Goal: Check status: Check status

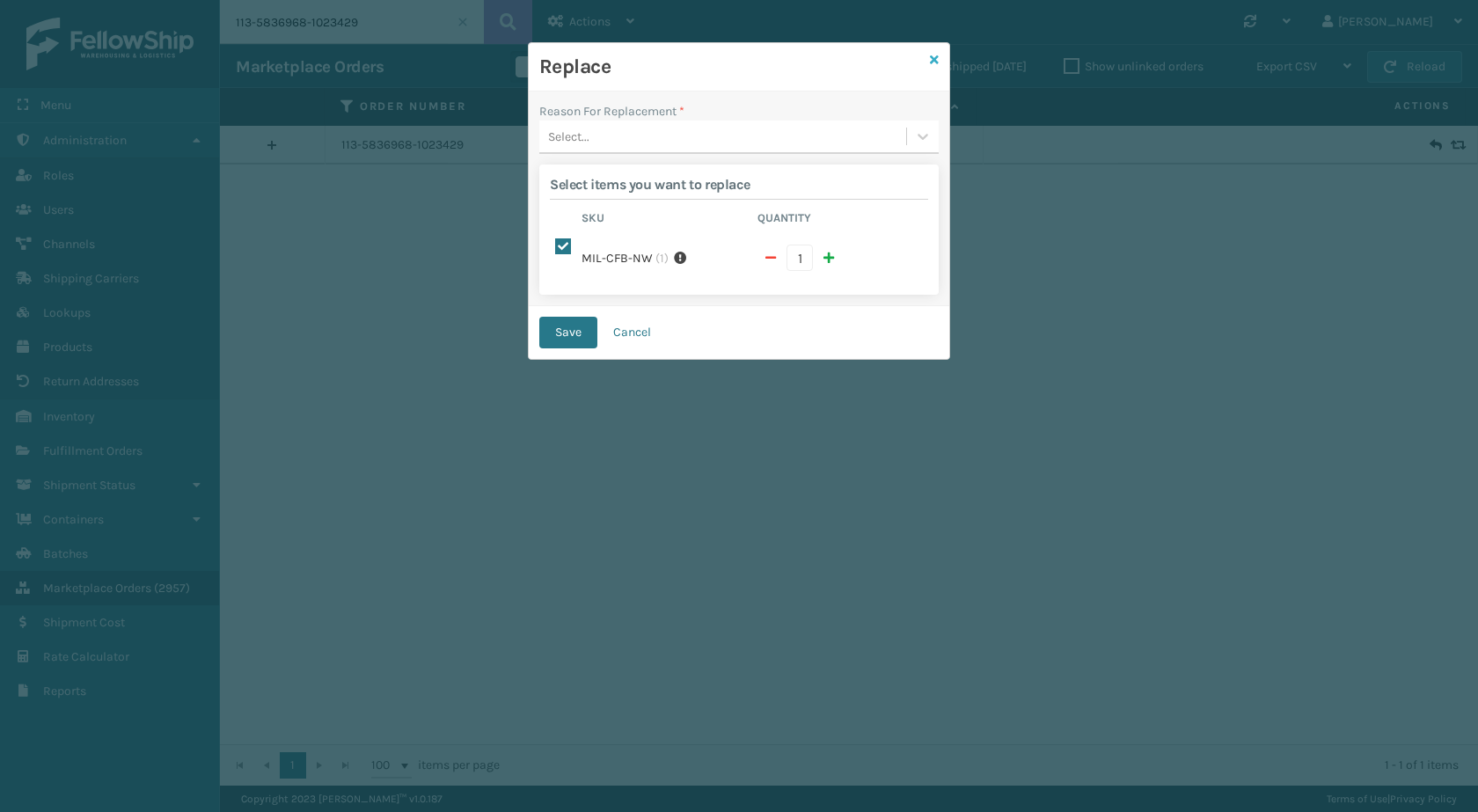
click at [934, 66] on link at bounding box center [934, 59] width 9 height 18
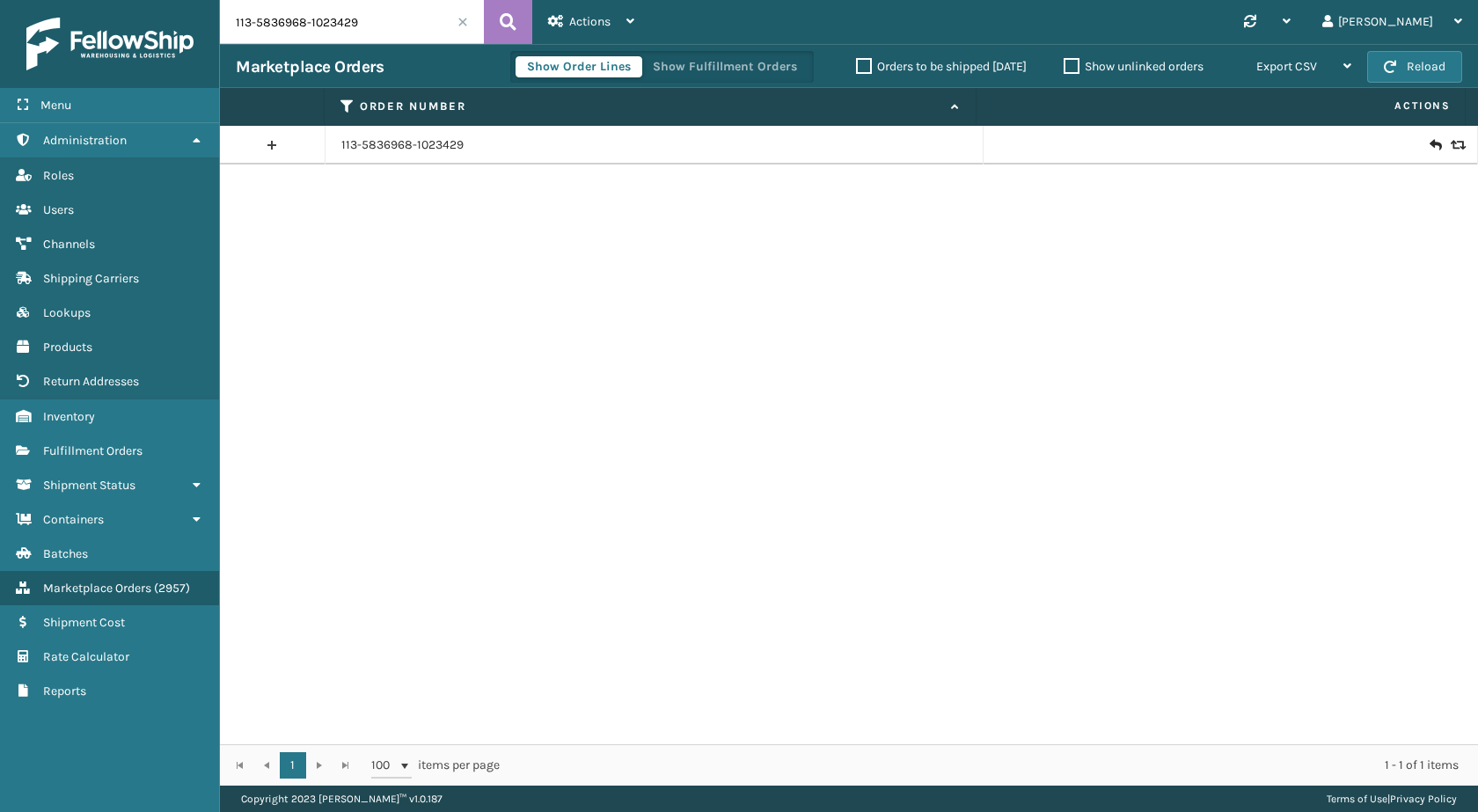
click at [356, 46] on div "Marketplace Orders Show Order Lines Show Fulfillment Orders Orders to be shippe…" at bounding box center [850, 66] width 1259 height 44
click at [381, 20] on input "113-5836968-1023429" at bounding box center [352, 22] width 264 height 44
paste input "111-1221075-6578664"
click at [505, 23] on icon at bounding box center [508, 22] width 16 height 27
click at [363, 33] on input "111-1221075-6578664" at bounding box center [352, 22] width 264 height 44
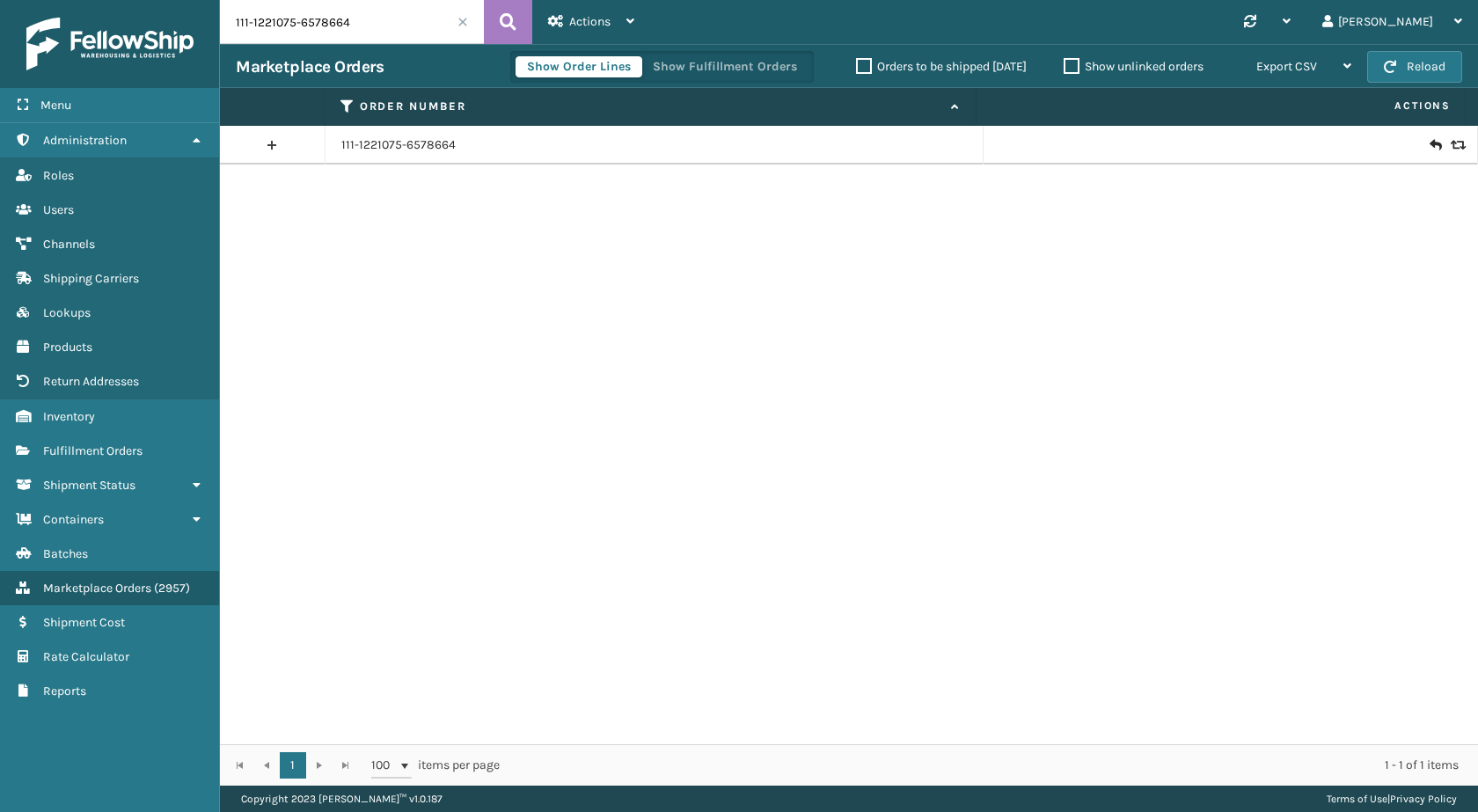
click at [363, 33] on input "111-1221075-6578664" at bounding box center [352, 22] width 264 height 44
paste input "text"
type input "111-1221075-6578664"
click at [1430, 147] on icon at bounding box center [1435, 145] width 11 height 17
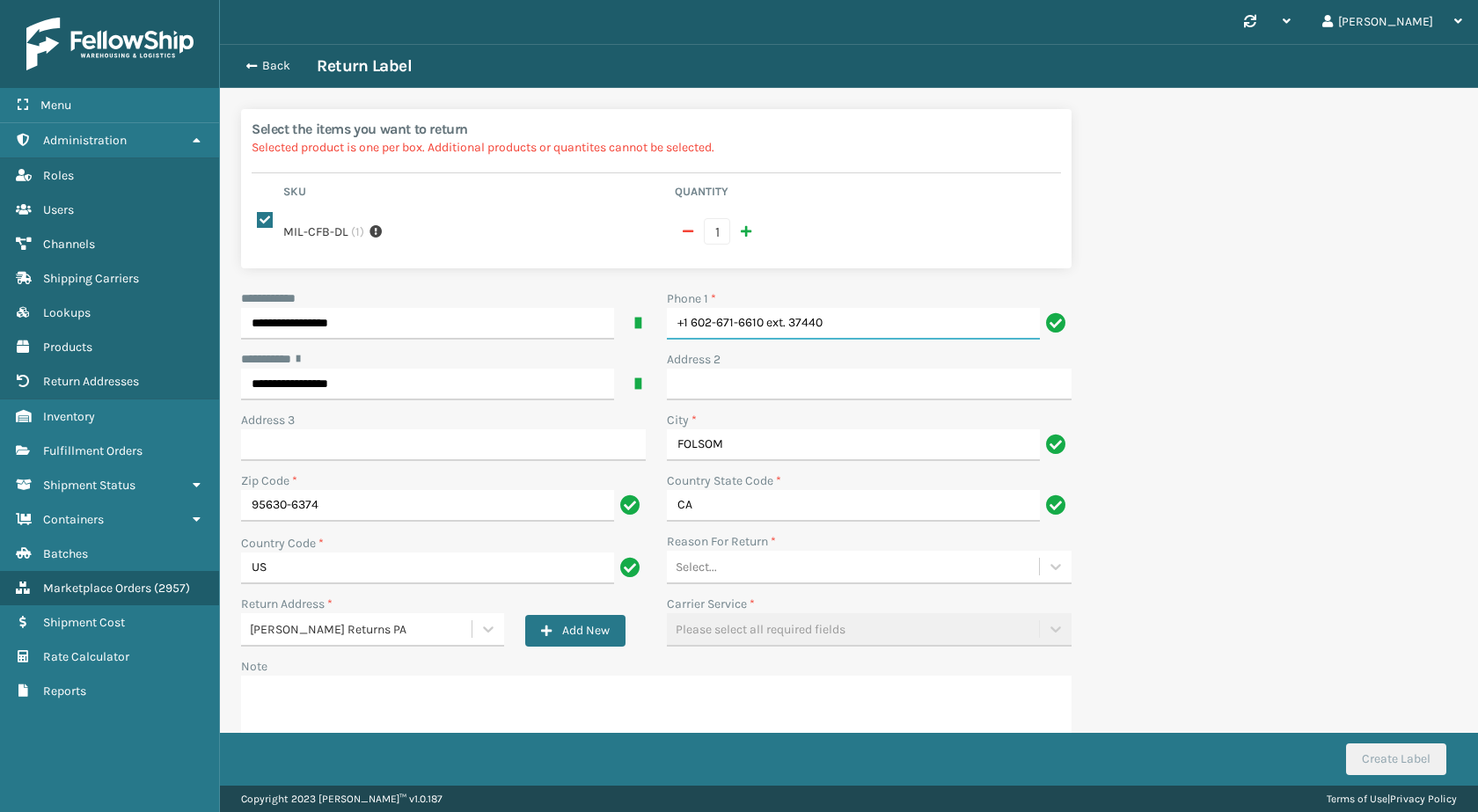
click at [867, 319] on input "+1 602-671-6610 ext. 37440" at bounding box center [853, 323] width 373 height 32
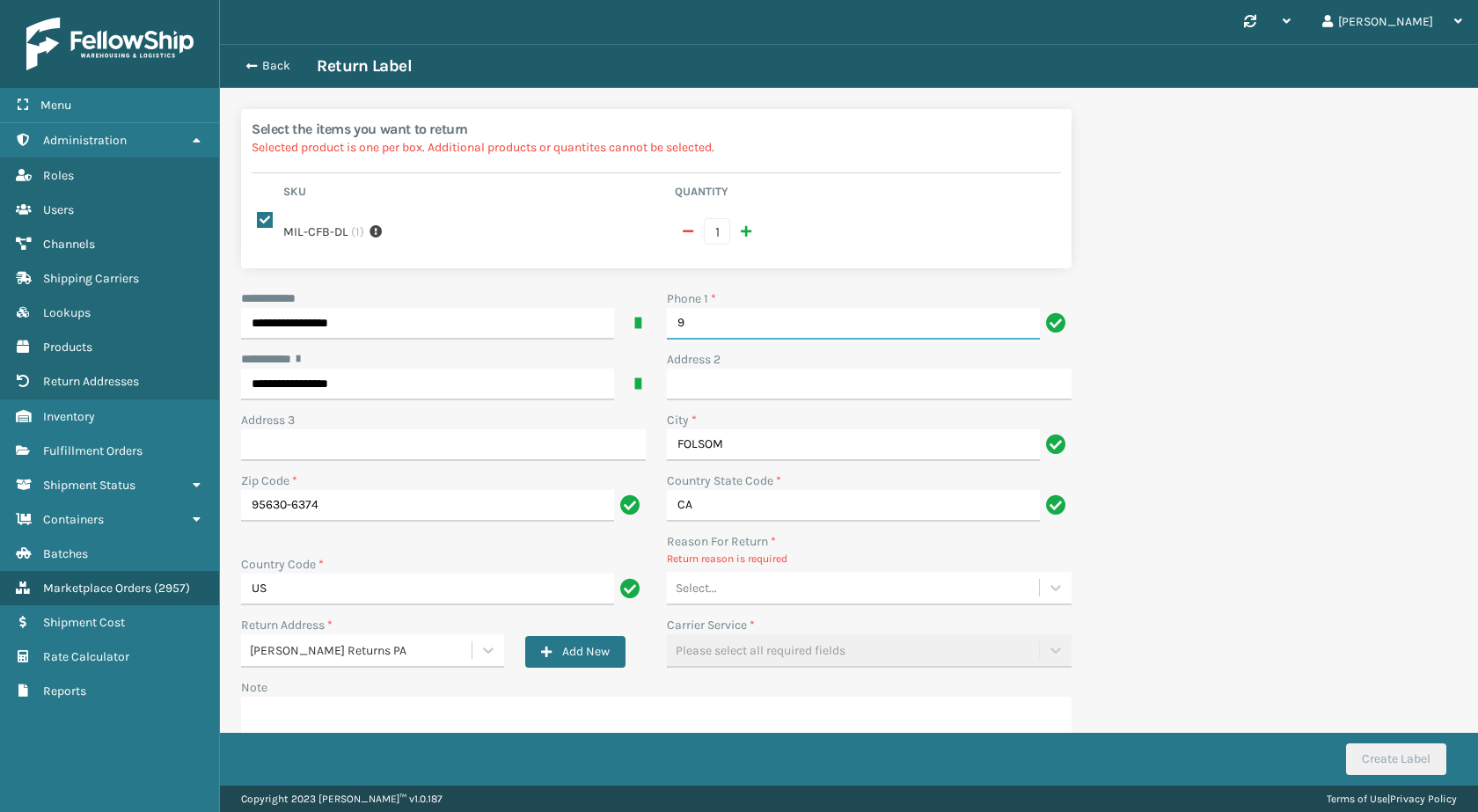
type input "9999999999"
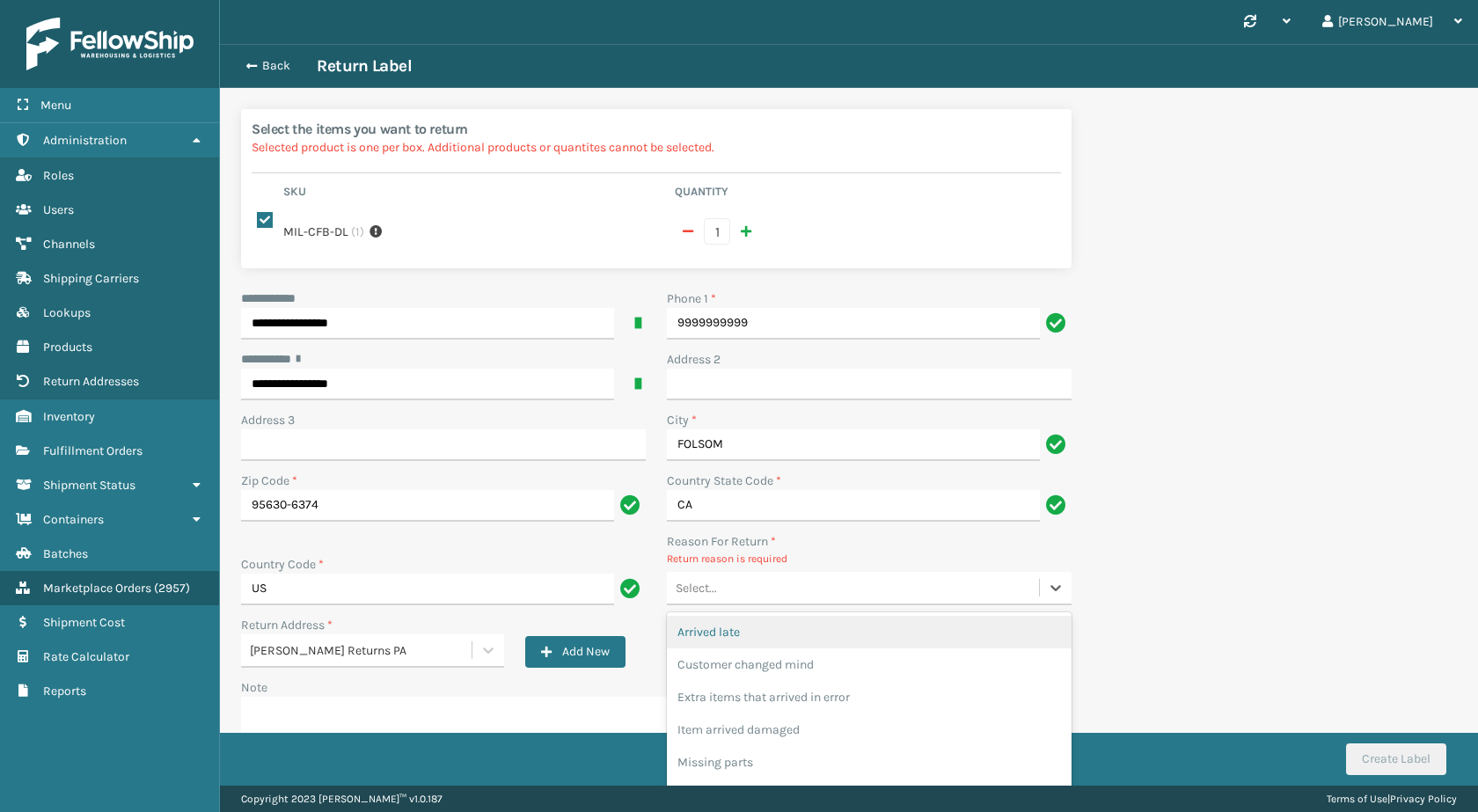
click at [751, 591] on div "Select..." at bounding box center [853, 588] width 373 height 29
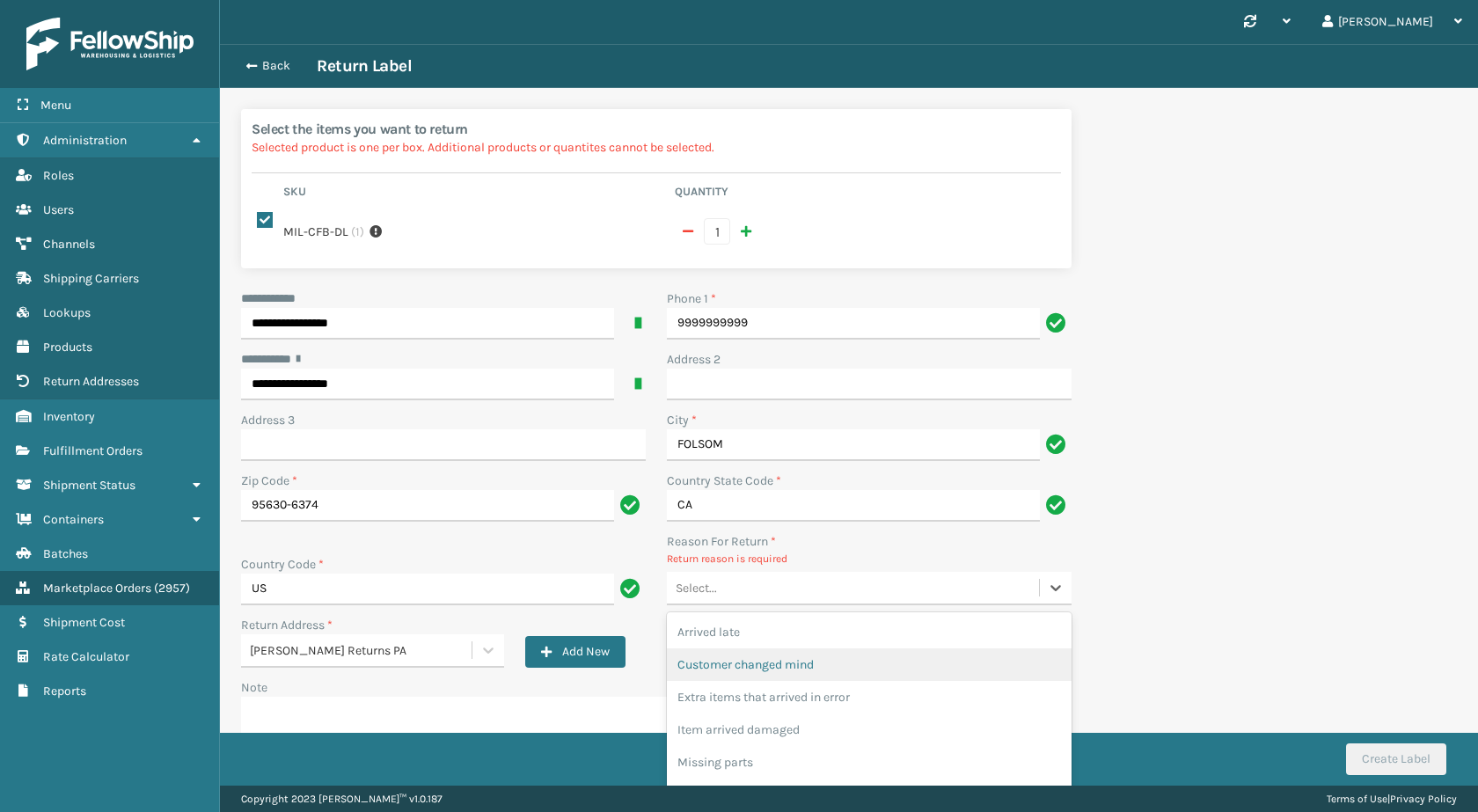
click at [794, 665] on div "Customer changed mind" at bounding box center [869, 665] width 405 height 33
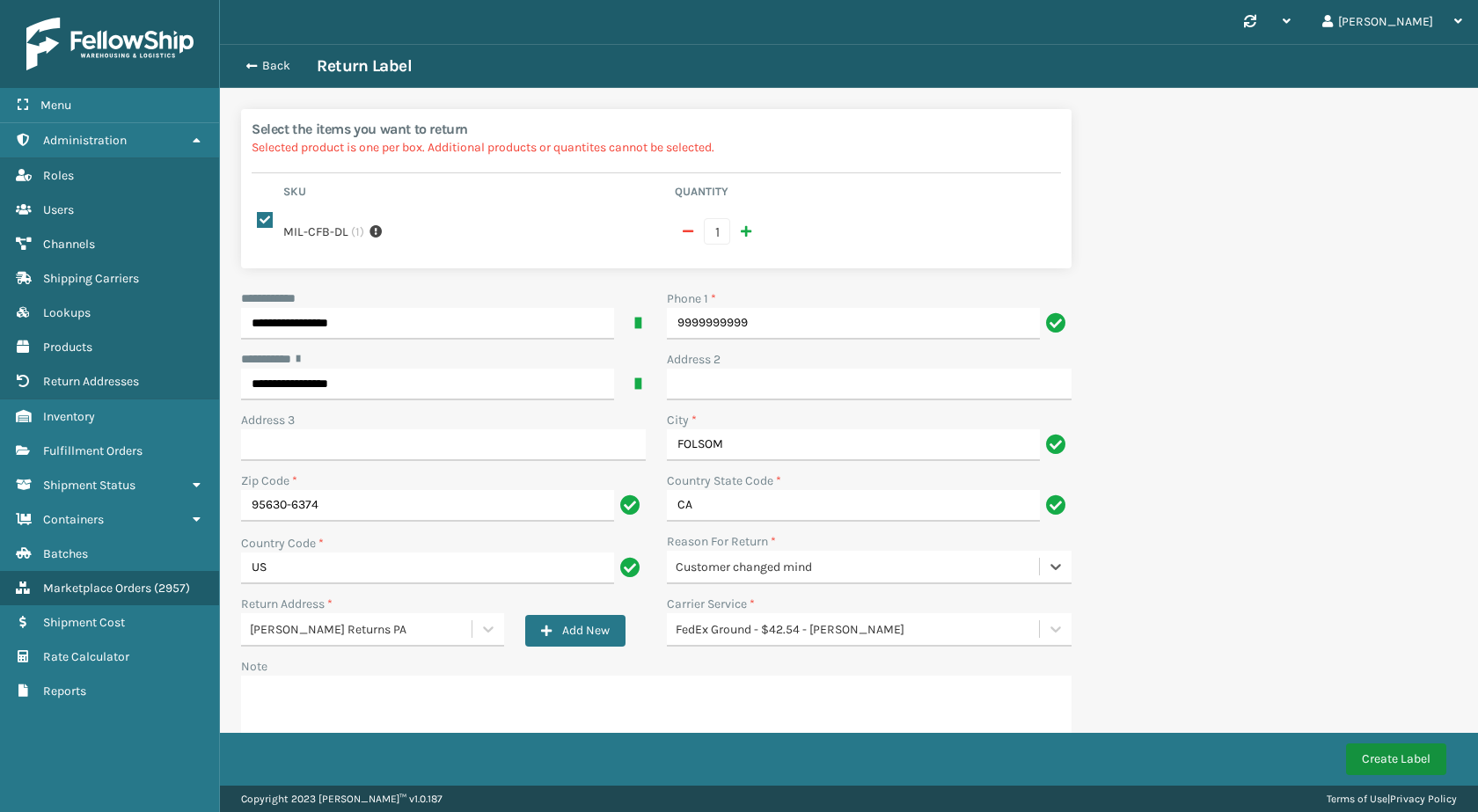
click at [1407, 764] on button "Create Label" at bounding box center [1396, 758] width 101 height 32
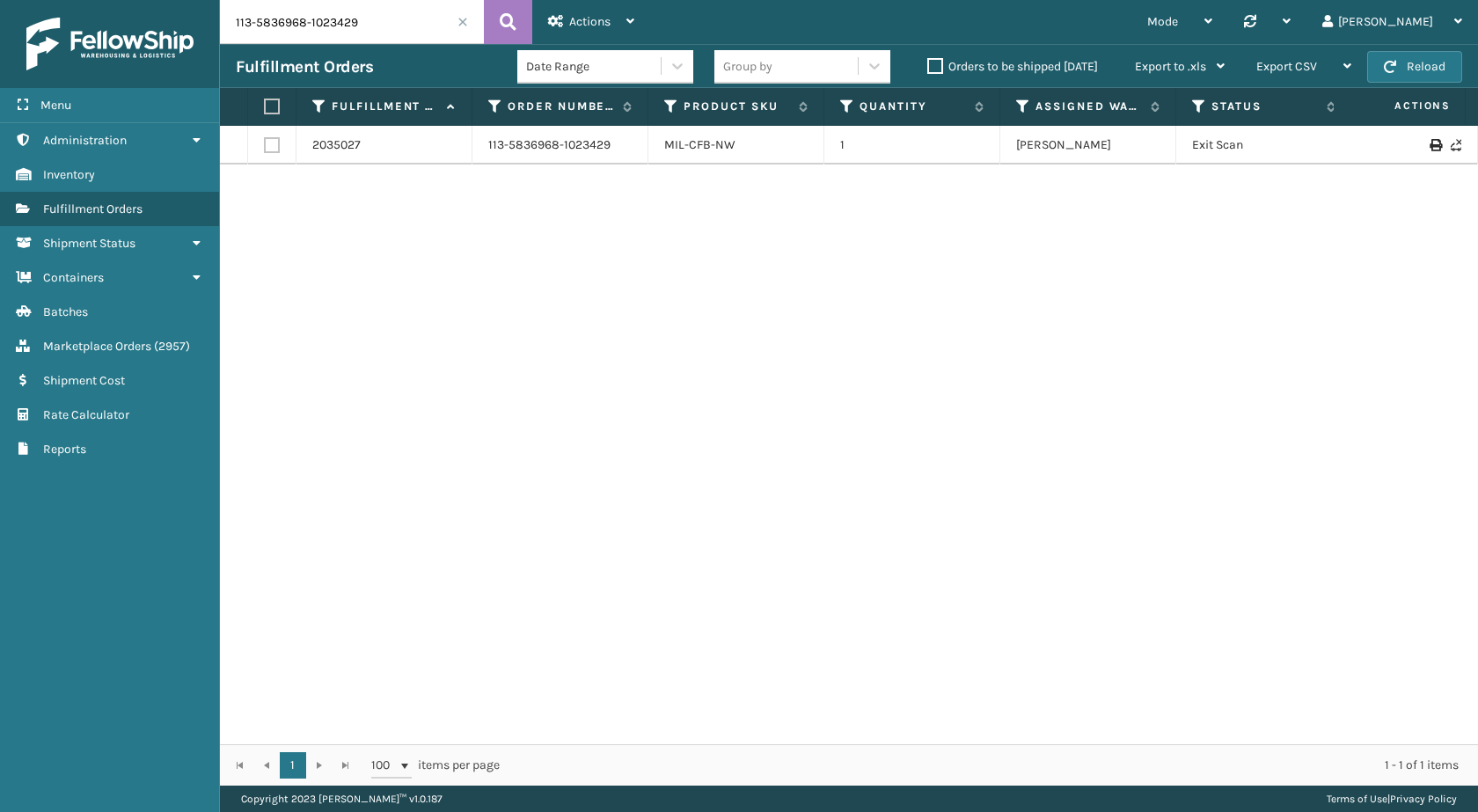
scroll to position [0, 370]
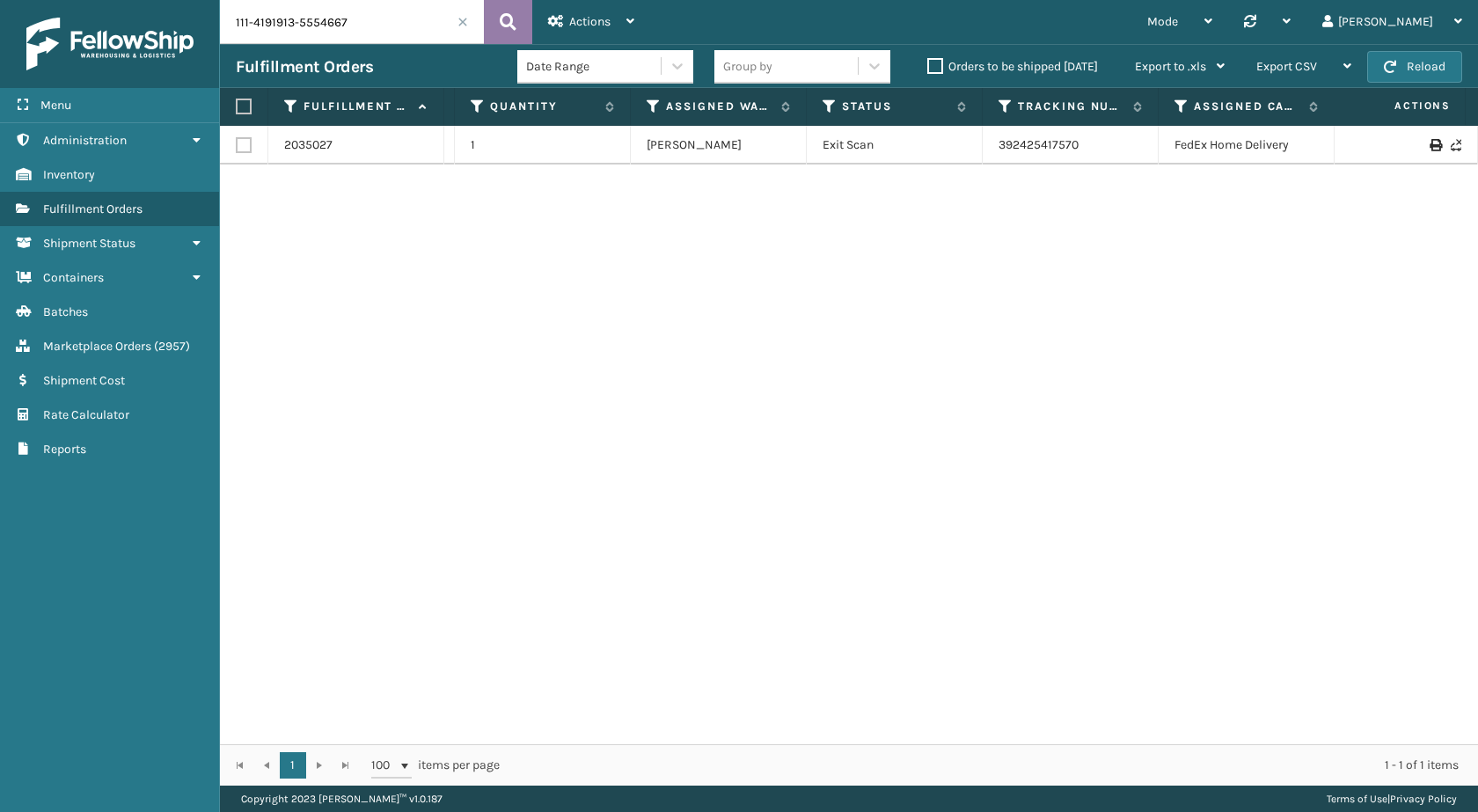
click at [512, 16] on icon at bounding box center [508, 22] width 16 height 27
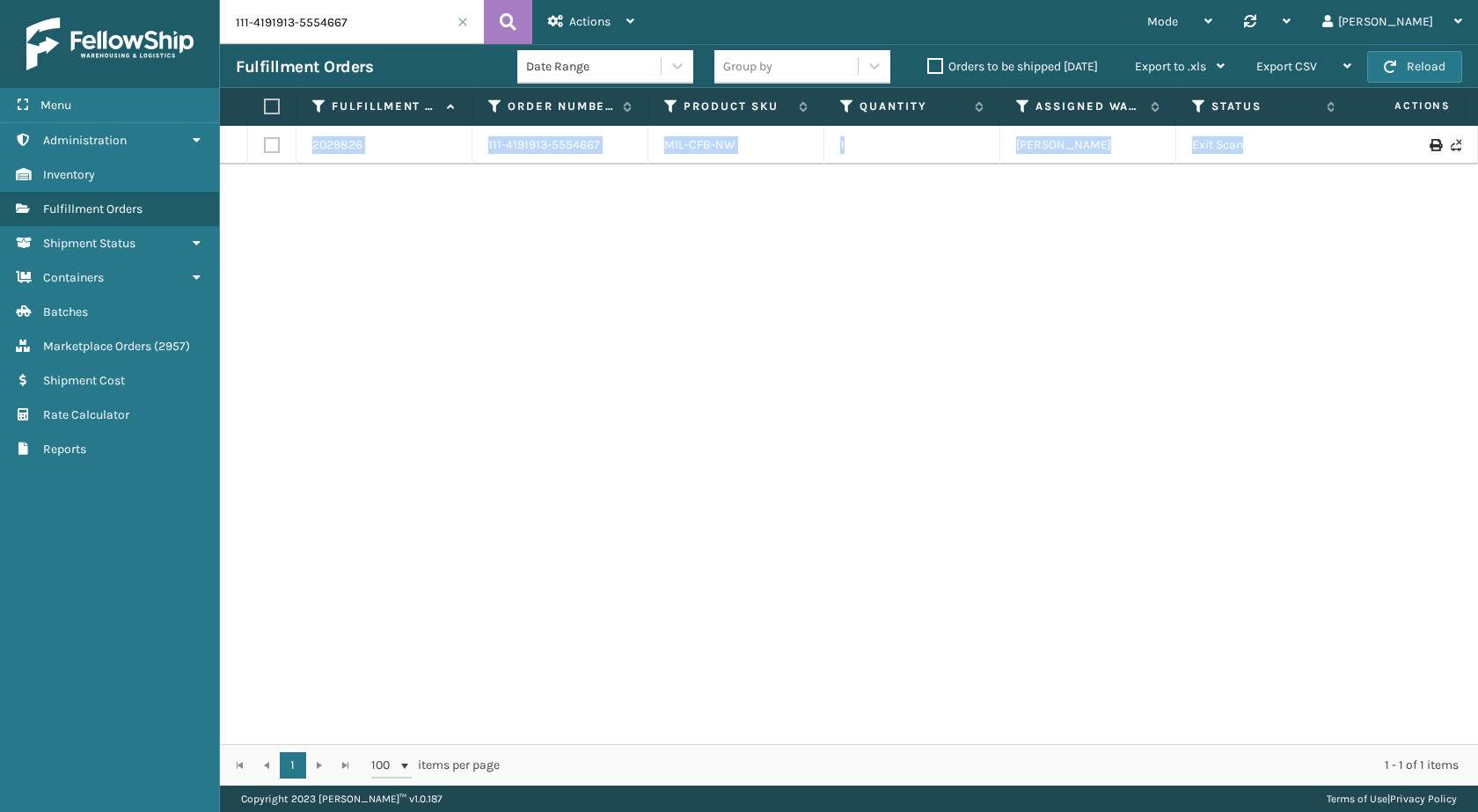
scroll to position [0, 44]
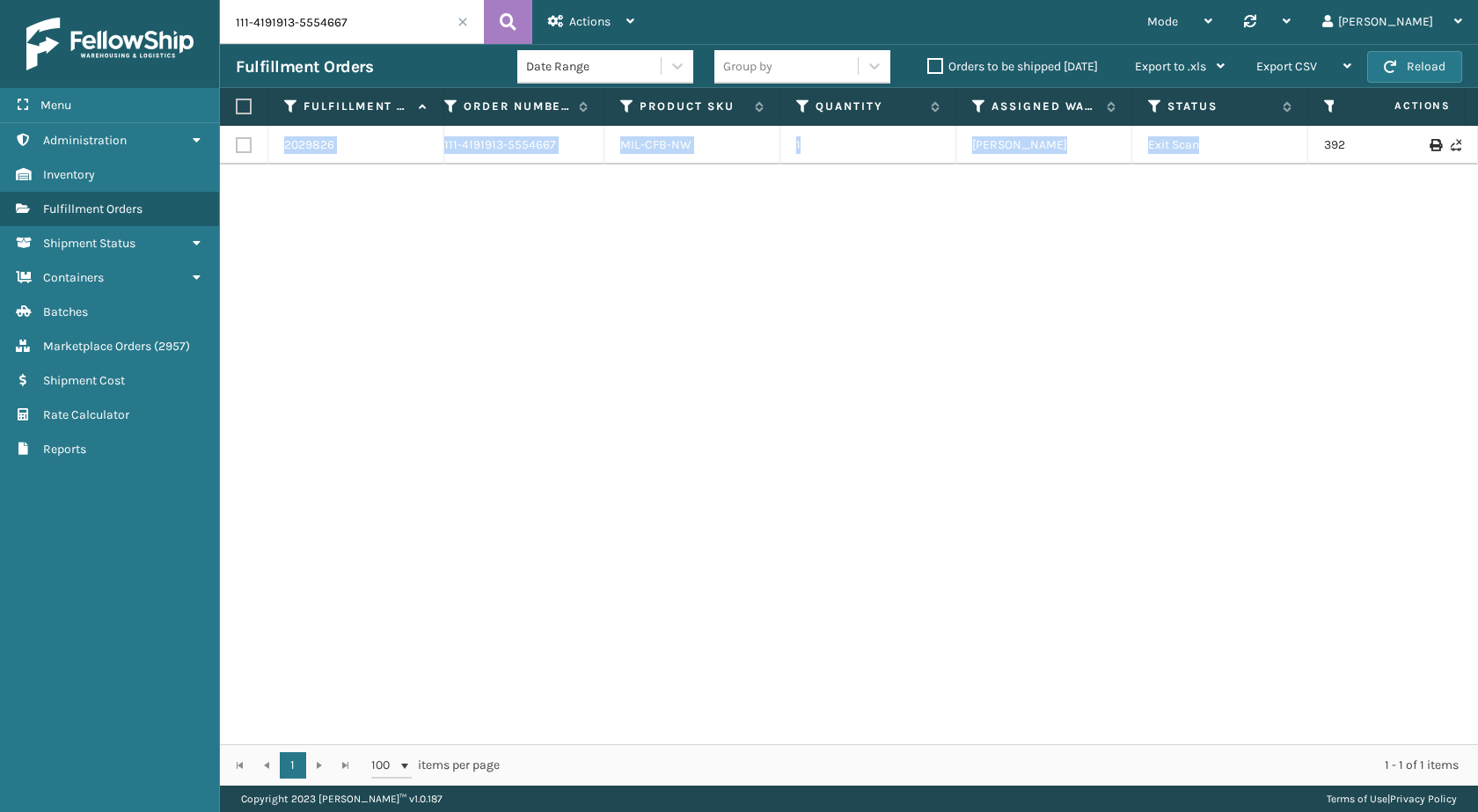
drag, startPoint x: 1373, startPoint y: 158, endPoint x: 1455, endPoint y: 173, distance: 83.4
click at [1455, 173] on div "2029826 111-4191913-5554667 MIL-CFB-NW 1 Milliard LV Exit Scan 392307074655 Fed…" at bounding box center [850, 435] width 1259 height 619
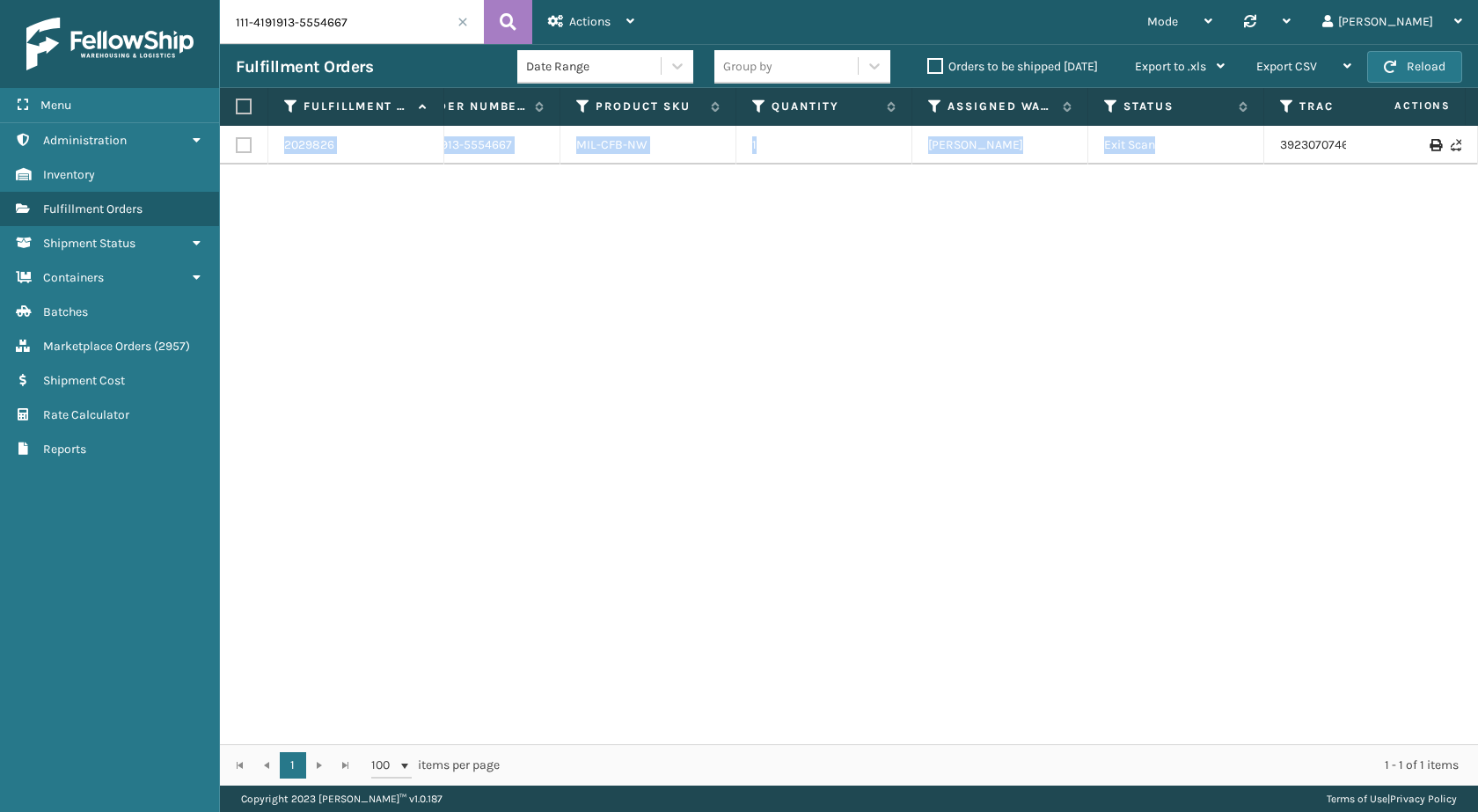
click at [1267, 217] on div "2029826 111-4191913-5554667 MIL-CFB-NW 1 Milliard LV Exit Scan 392307074655 Fed…" at bounding box center [850, 435] width 1259 height 619
click at [1248, 141] on td "Exit Scan" at bounding box center [1176, 145] width 176 height 38
drag, startPoint x: 1239, startPoint y: 142, endPoint x: 1412, endPoint y: 147, distance: 173.1
click at [1412, 147] on tr "2029826 111-4191913-5554667 MIL-CFB-NW 1 Milliard LV Exit Scan 392307074655 Fed…" at bounding box center [1116, 145] width 1968 height 38
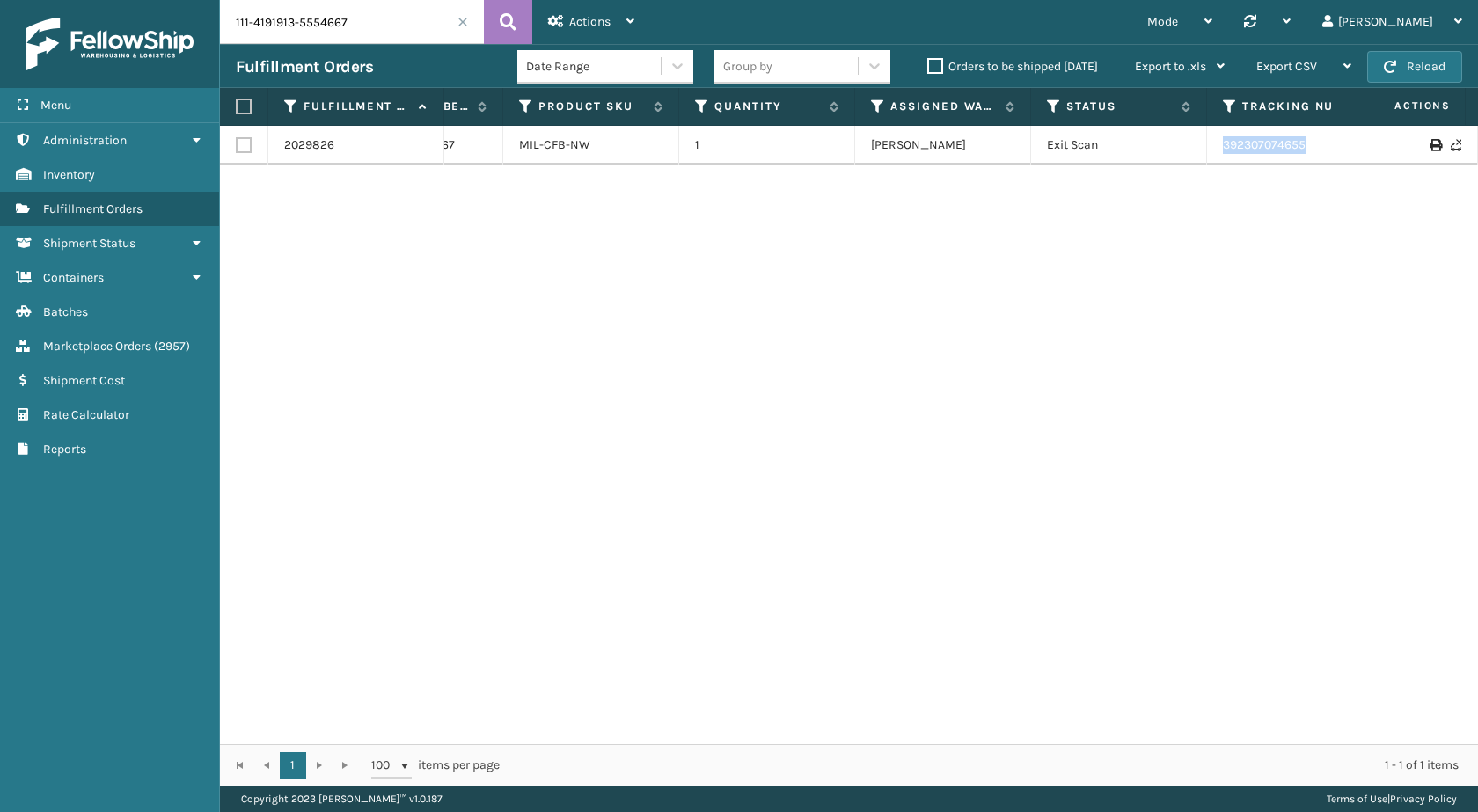
click at [1404, 177] on div "2029826 111-4191913-5554667 MIL-CFB-NW 1 Milliard LV Exit Scan 392307074655 Fed…" at bounding box center [850, 435] width 1259 height 619
click at [1327, 245] on div "2029826 111-4191913-5554667 MIL-CFB-NW 1 Milliard LV Exit Scan 392307074655 Fed…" at bounding box center [850, 435] width 1259 height 619
drag, startPoint x: 1182, startPoint y: 148, endPoint x: 1411, endPoint y: 158, distance: 229.2
click at [1411, 158] on tr "2029826 111-4191913-5554667 MIL-CFB-NW 1 Milliard LV Exit Scan 392307074655 Fed…" at bounding box center [1058, 145] width 1968 height 38
click at [1302, 257] on div "2029826 111-4191913-5554667 MIL-CFB-NW 1 Milliard LV Exit Scan 392307074655 Fed…" at bounding box center [850, 435] width 1259 height 619
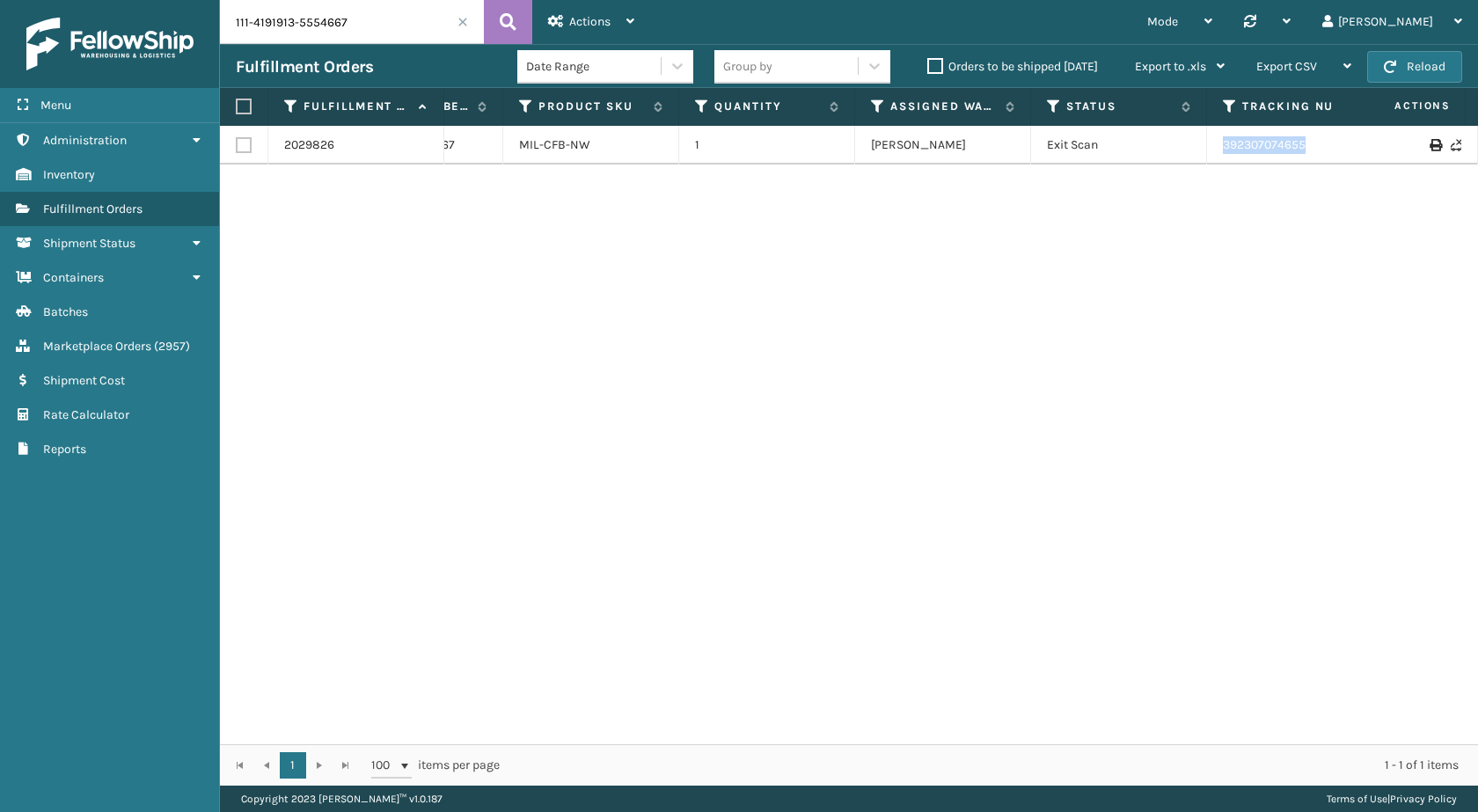
drag, startPoint x: 1313, startPoint y: 147, endPoint x: 1213, endPoint y: 149, distance: 100.0
click at [1213, 149] on td "392307074655" at bounding box center [1295, 145] width 176 height 38
copy link "392307074655"
click at [373, 34] on input "111-4191913-5554667" at bounding box center [352, 22] width 264 height 44
click at [503, 22] on icon at bounding box center [508, 22] width 16 height 27
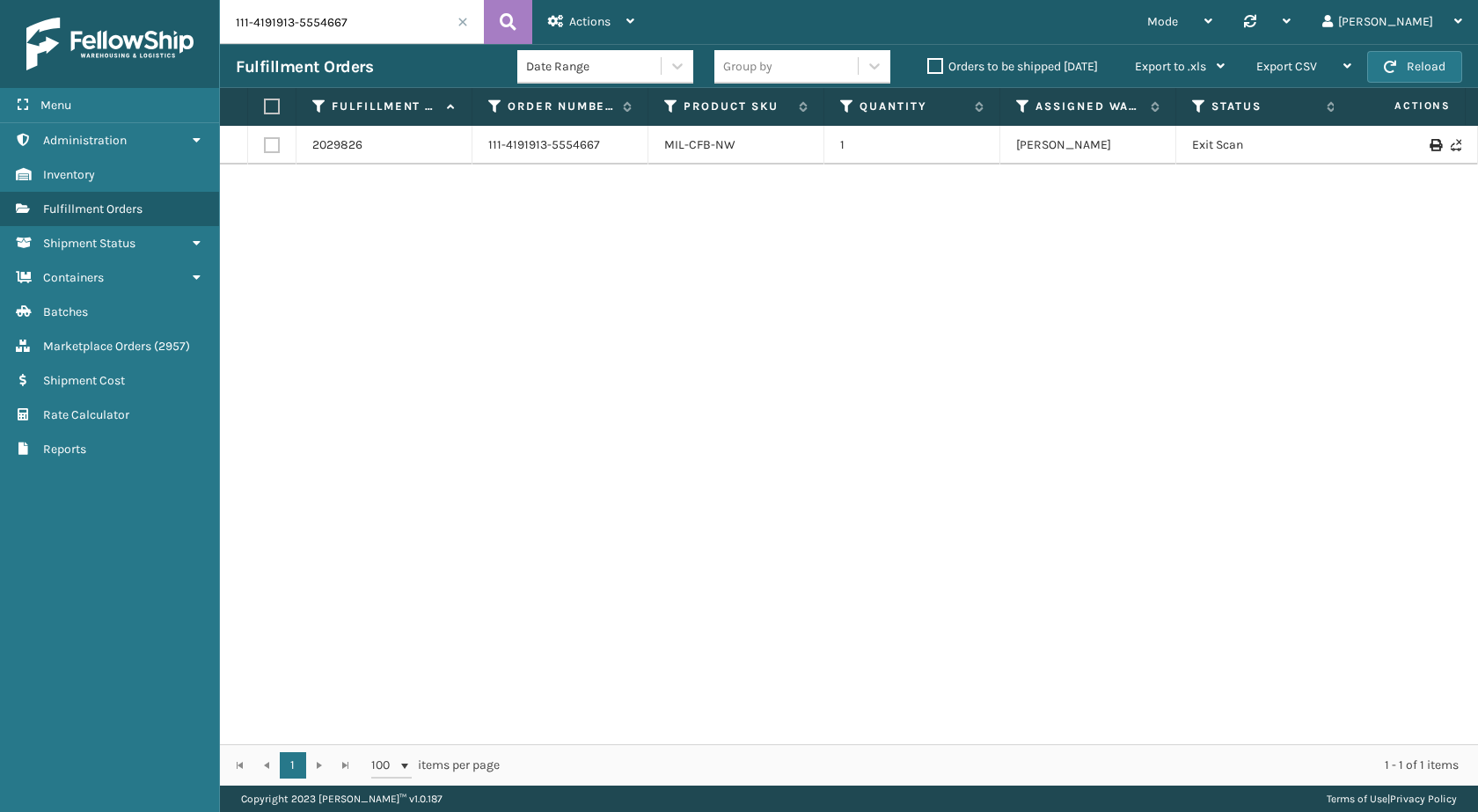
scroll to position [0, 393]
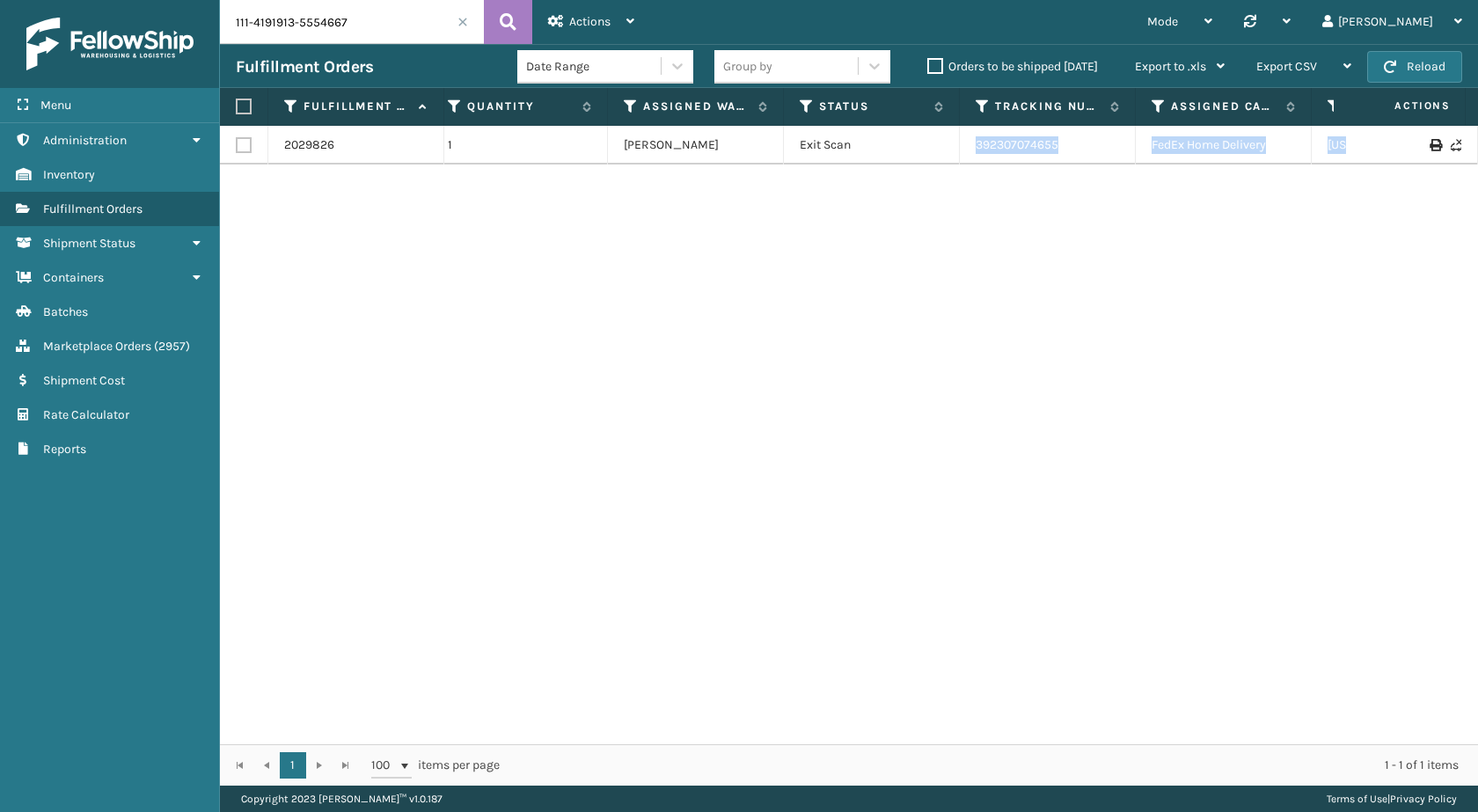
drag, startPoint x: 1281, startPoint y: 149, endPoint x: 1477, endPoint y: 161, distance: 196.4
click at [1477, 161] on div "2029826 111-4191913-5554667 MIL-CFB-NW 1 Milliard LV Exit Scan 392307074655 Fed…" at bounding box center [850, 435] width 1259 height 619
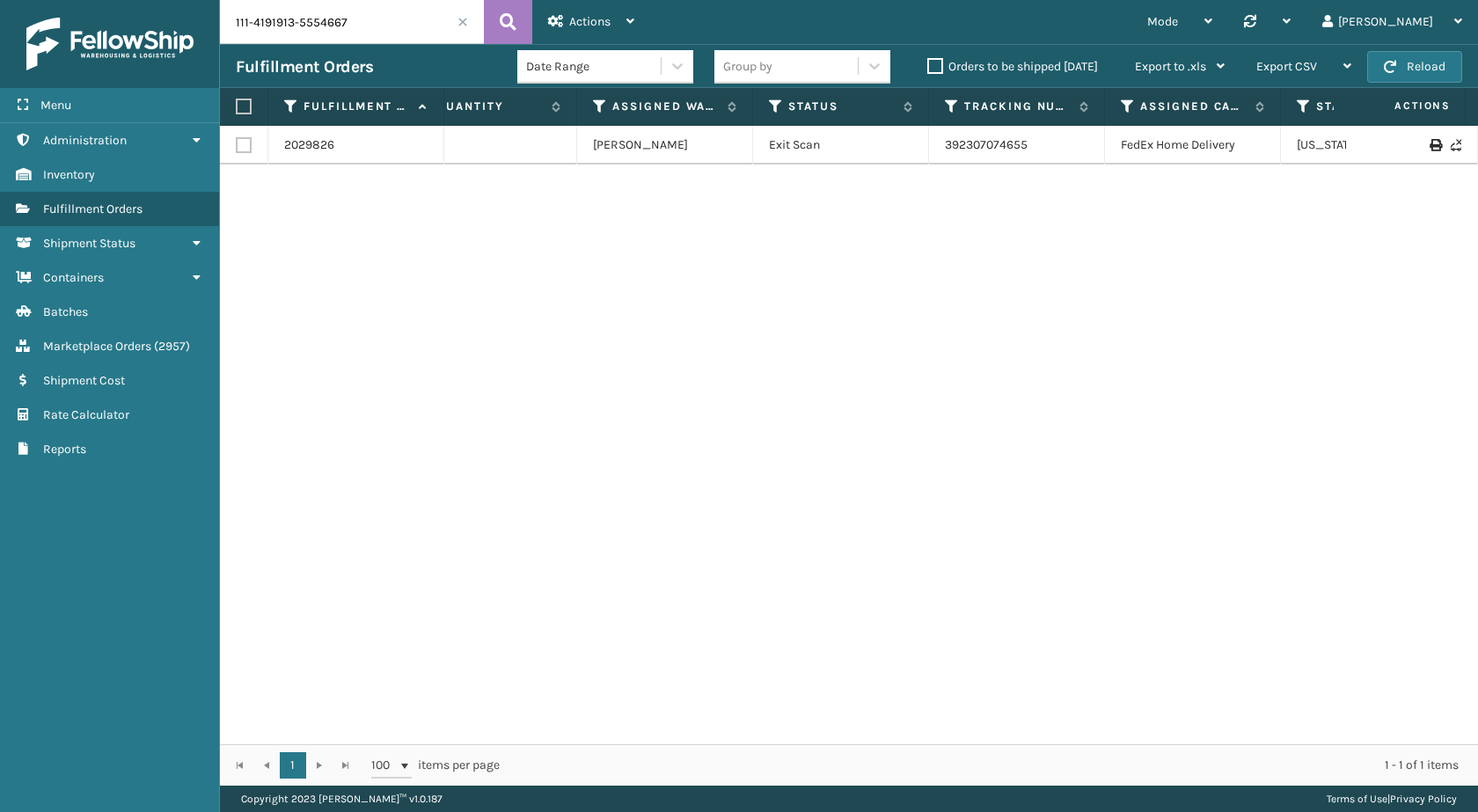
click at [969, 322] on div "2029826 111-4191913-5554667 MIL-CFB-NW 1 Milliard LV Exit Scan 392307074655 Fed…" at bounding box center [850, 435] width 1259 height 619
drag, startPoint x: 1034, startPoint y: 146, endPoint x: 914, endPoint y: 149, distance: 120.0
click at [914, 149] on tr "2029826 111-4191913-5554667 MIL-CFB-NW 1 Milliard LV Exit Scan 392307074655 Fed…" at bounding box center [781, 145] width 1968 height 38
copy tr "392307074655"
click at [367, 35] on input "111-4191913-5554667" at bounding box center [352, 22] width 264 height 44
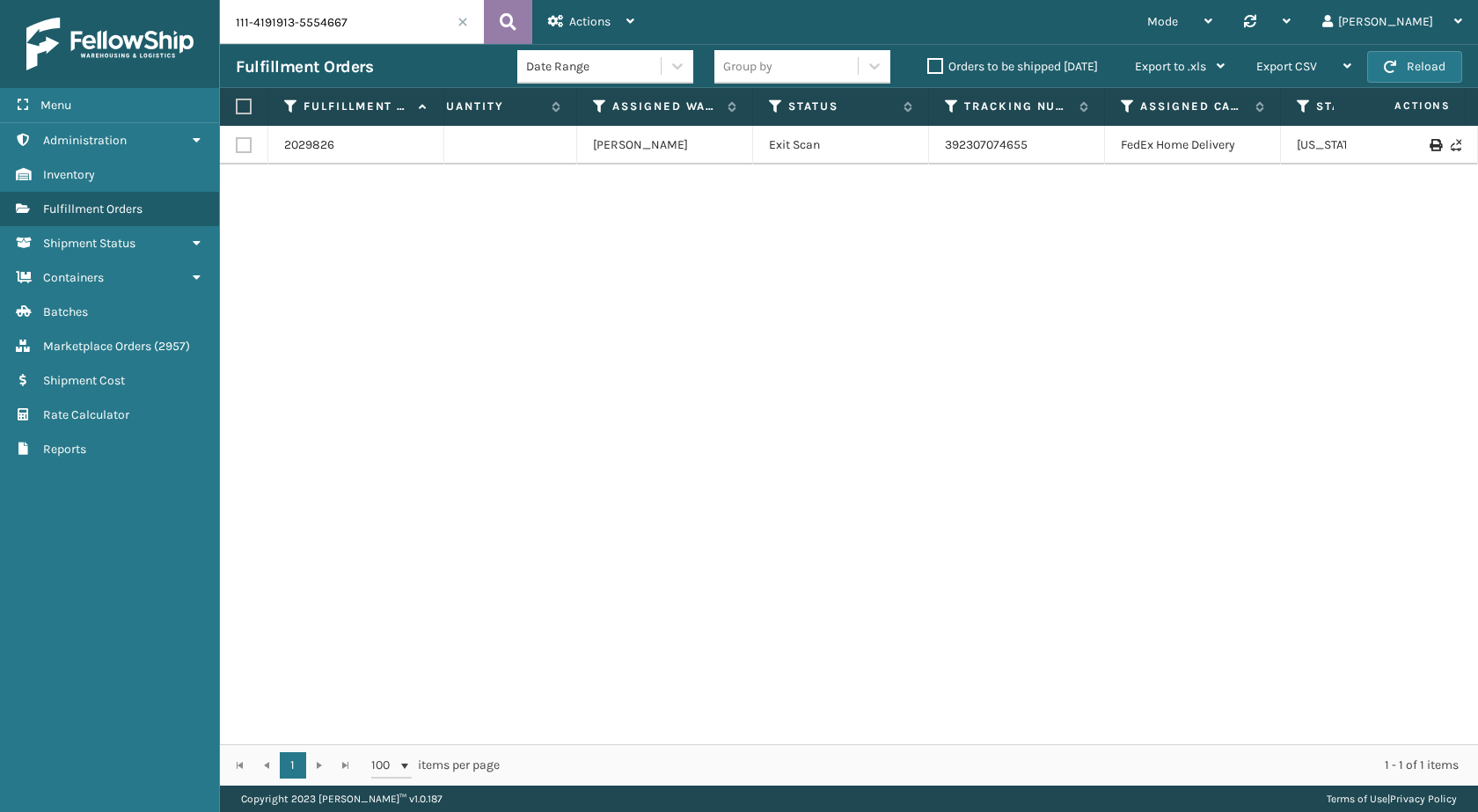
paste input "113-3465823-469060"
click at [500, 27] on icon at bounding box center [508, 22] width 16 height 27
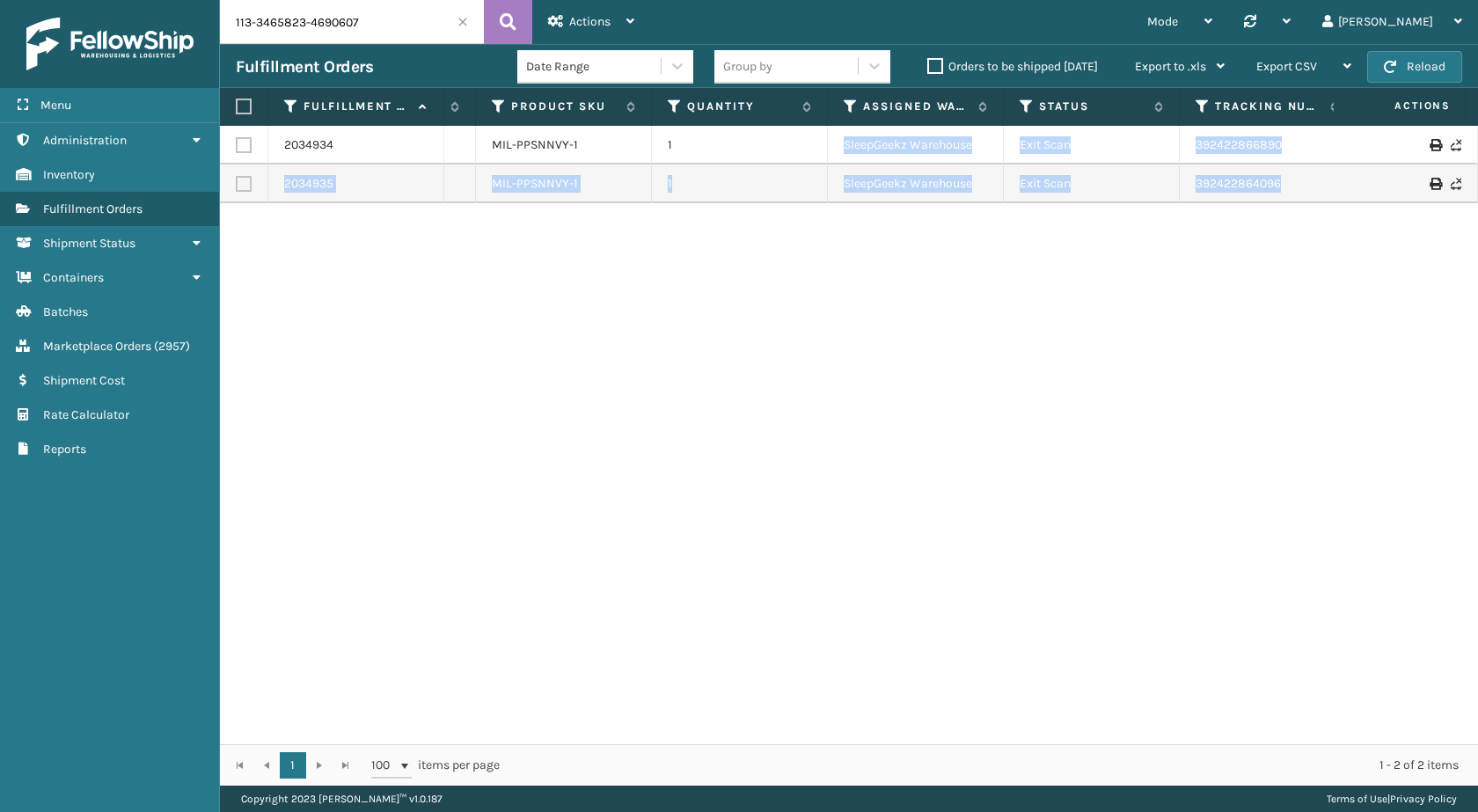
scroll to position [0, 388]
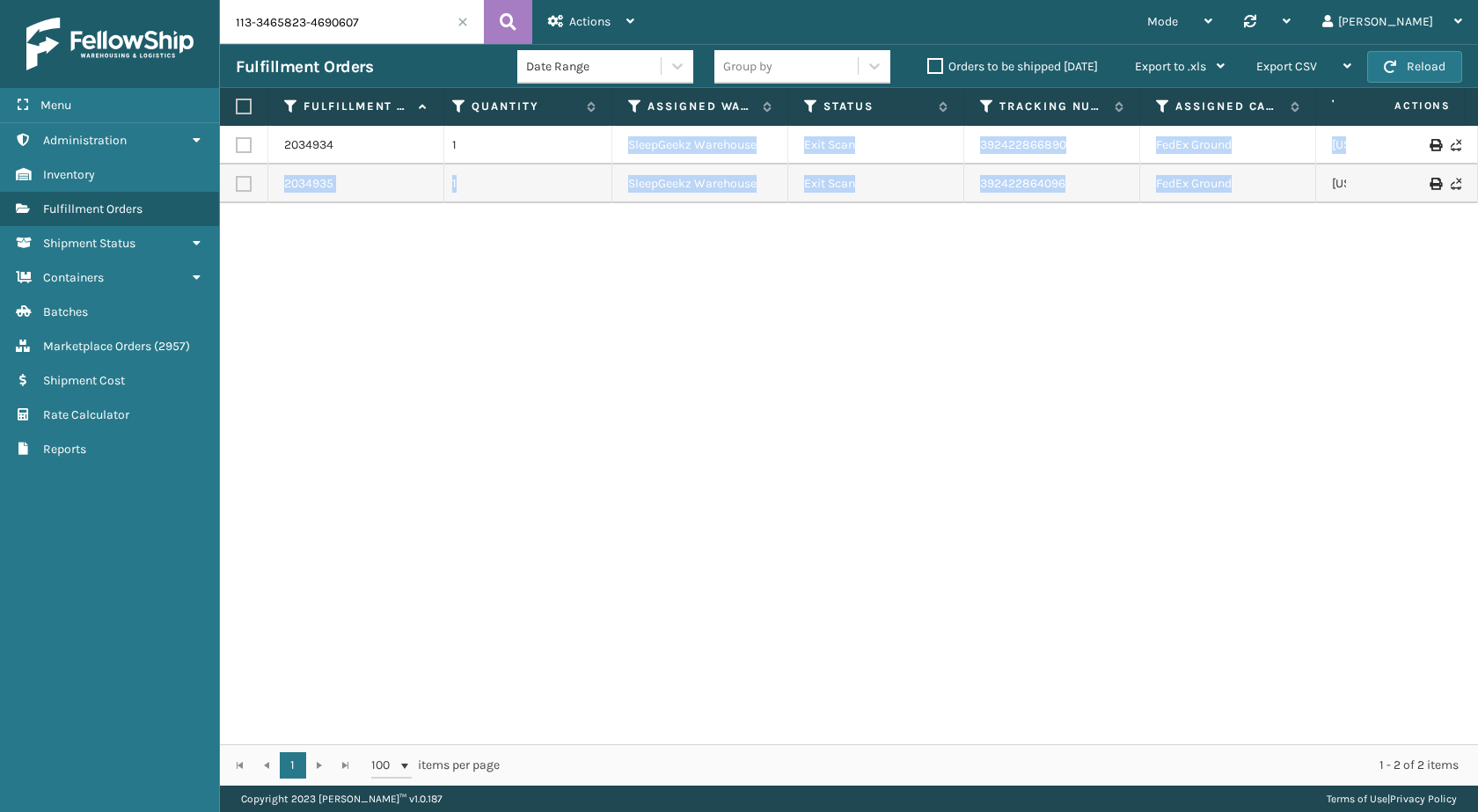
drag, startPoint x: 1018, startPoint y: 153, endPoint x: 1477, endPoint y: 199, distance: 461.3
click at [1477, 199] on div "2034934 113-3465823-4690607 MIL-PPSNNVY-1 1 SleepGeekz Warehouse Exit Scan 3924…" at bounding box center [850, 435] width 1259 height 619
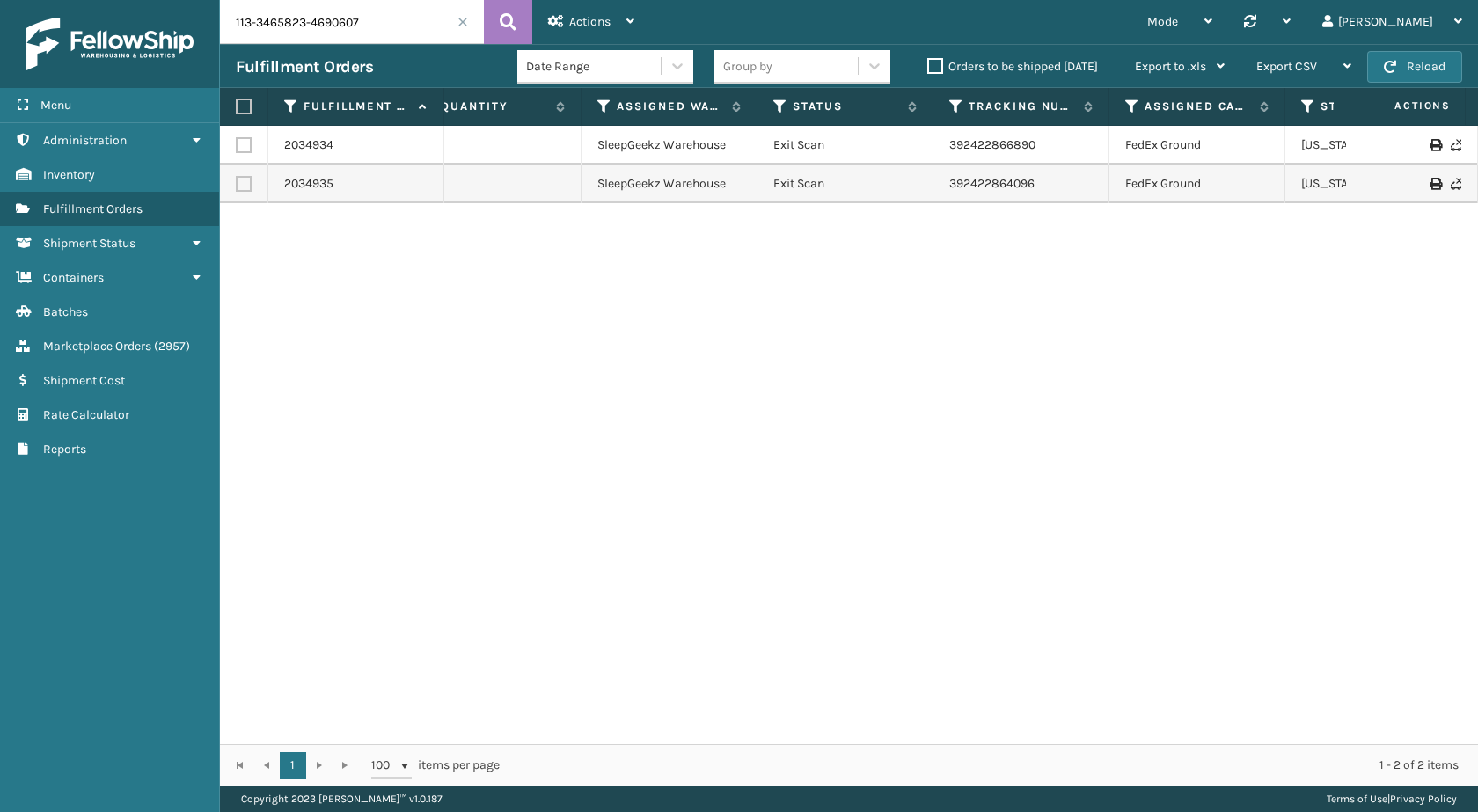
click at [1099, 279] on div "2034934 113-3465823-4690607 MIL-PPSNNVY-1 1 SleepGeekz Warehouse Exit Scan 3924…" at bounding box center [850, 435] width 1259 height 619
drag, startPoint x: 1053, startPoint y: 136, endPoint x: 913, endPoint y: 145, distance: 140.3
click at [913, 145] on tr "2034934 113-3465823-4690607 MIL-PPSNNVY-1 1 SleepGeekz Warehouse Exit Scan 3924…" at bounding box center [784, 145] width 1968 height 38
copy tr "392422866890"
drag, startPoint x: 1067, startPoint y: 182, endPoint x: 945, endPoint y: 189, distance: 122.2
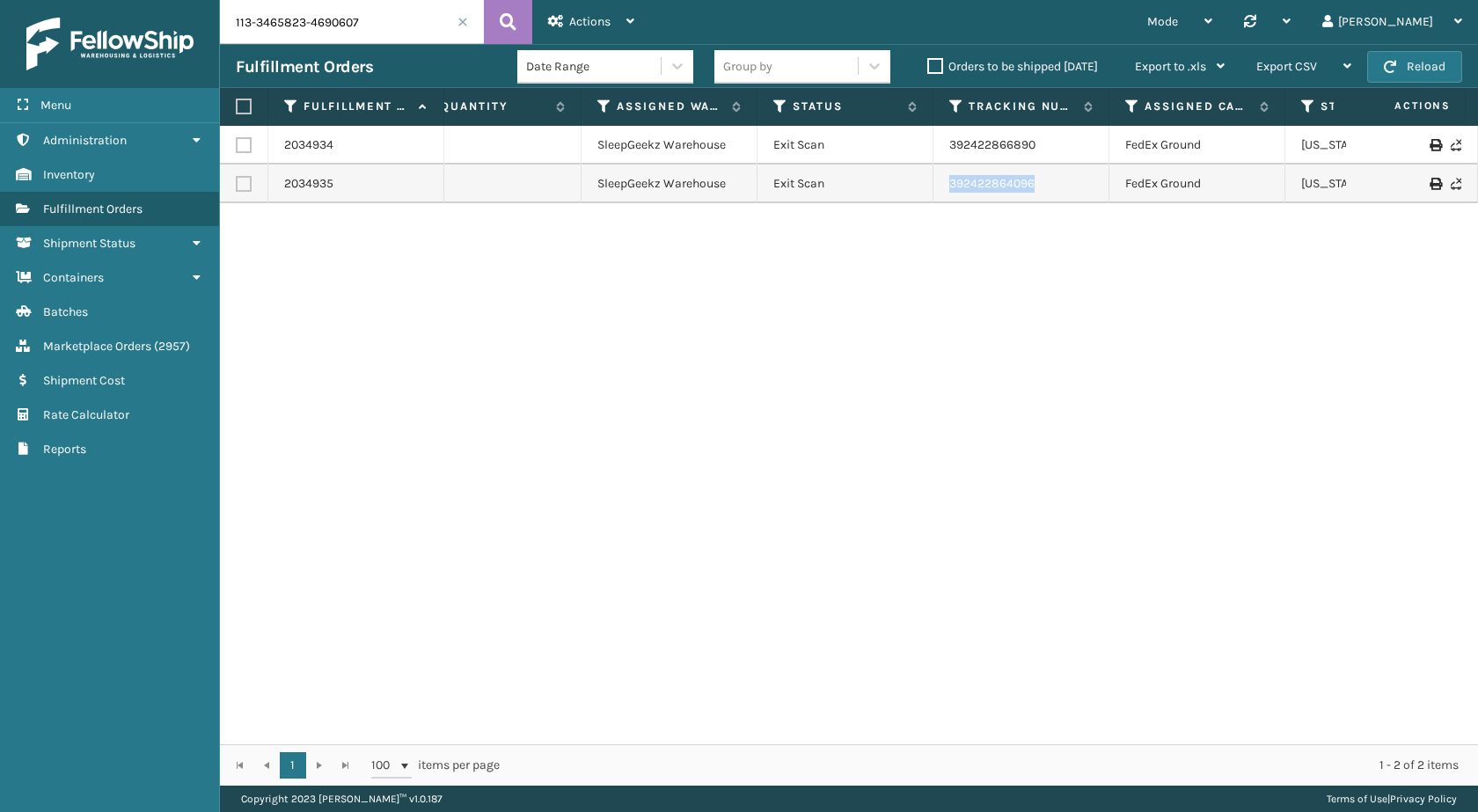
click at [945, 189] on td "392422864096" at bounding box center [1022, 184] width 176 height 38
copy link "392422864096"
click at [310, 36] on input "113-3465823-4690607" at bounding box center [352, 22] width 264 height 44
paste input "4-0051700-1986663"
click at [492, 11] on button at bounding box center [508, 22] width 49 height 44
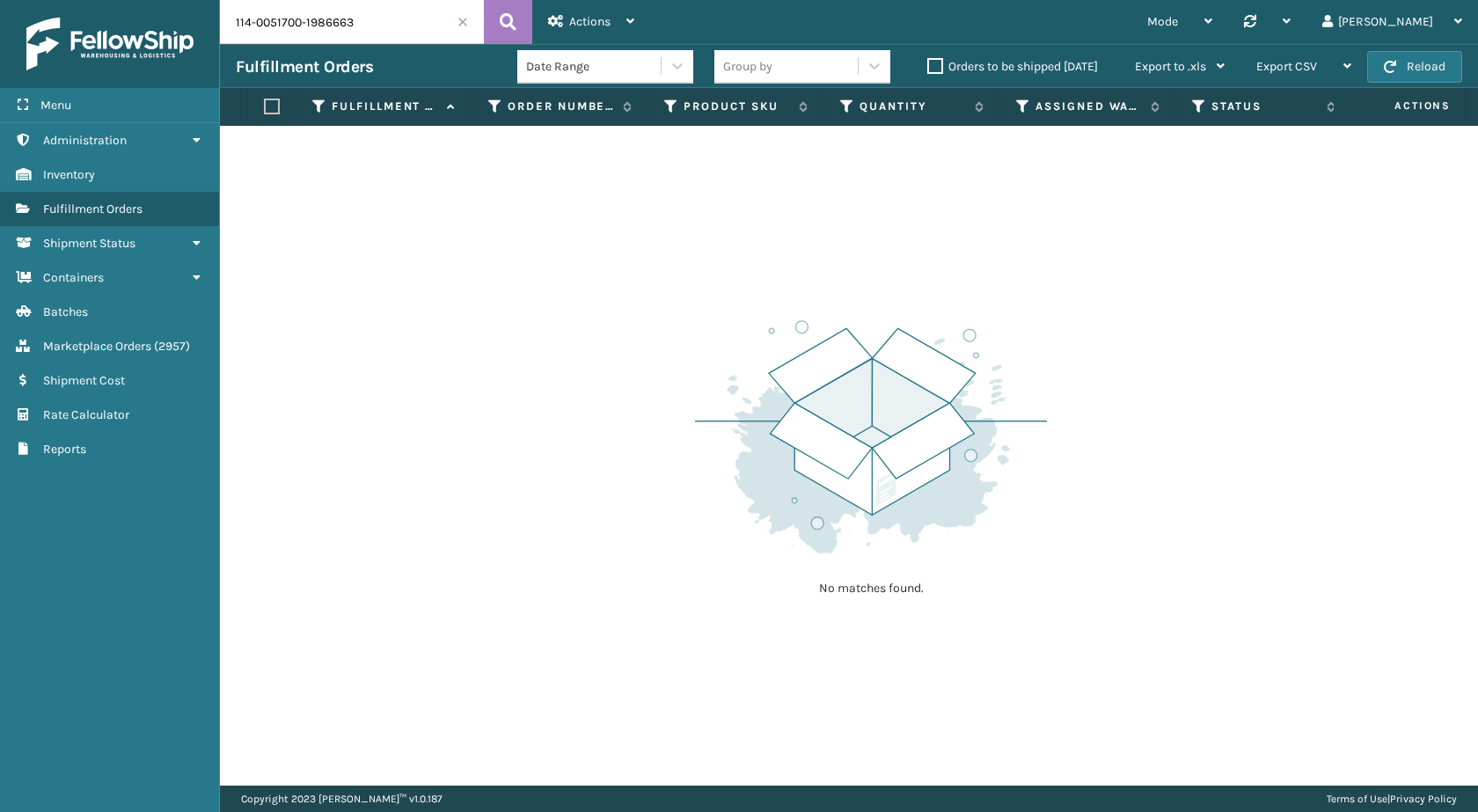
click at [286, 24] on input "114-0051700-1986663" at bounding box center [352, 22] width 264 height 44
paste input "114-3297500-4368251"
click at [493, 15] on button at bounding box center [508, 22] width 49 height 44
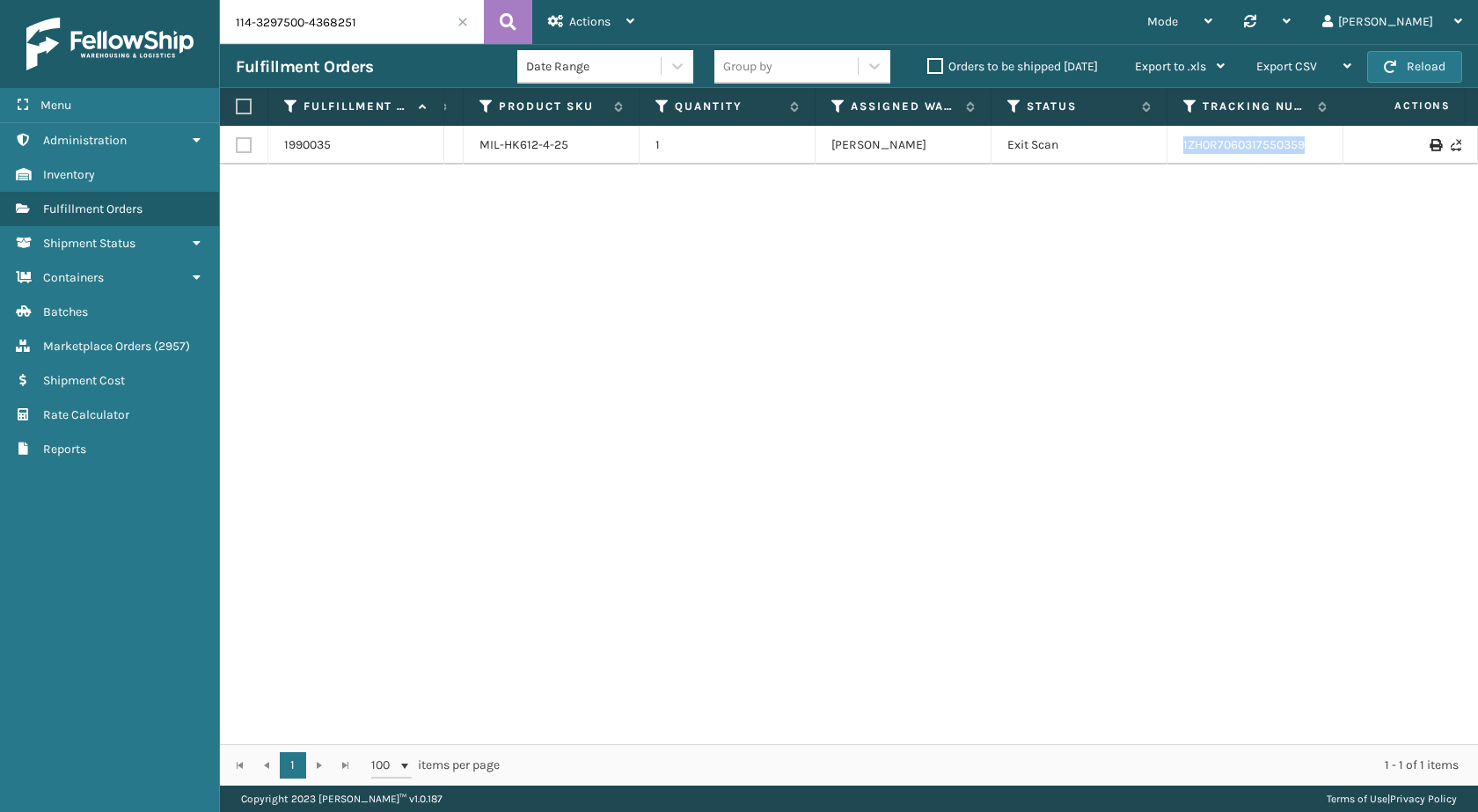
scroll to position [0, 462]
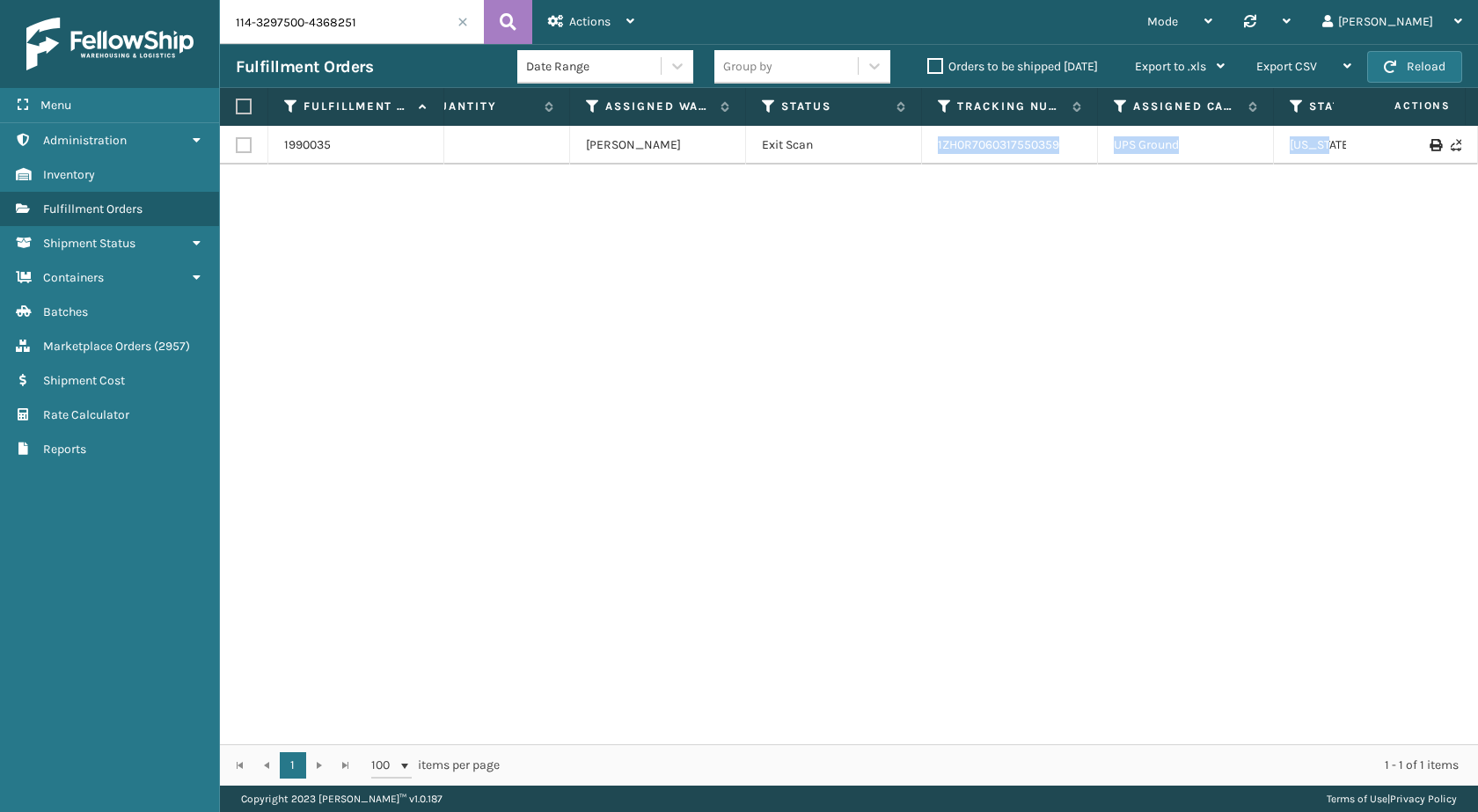
drag, startPoint x: 1295, startPoint y: 154, endPoint x: 1477, endPoint y: 156, distance: 182.0
click at [1477, 156] on div "1990035 114-3297500-4368251 MIL-HK612-4-25 1 Milliard LV Exit Scan 1ZH0R7060317…" at bounding box center [850, 435] width 1259 height 619
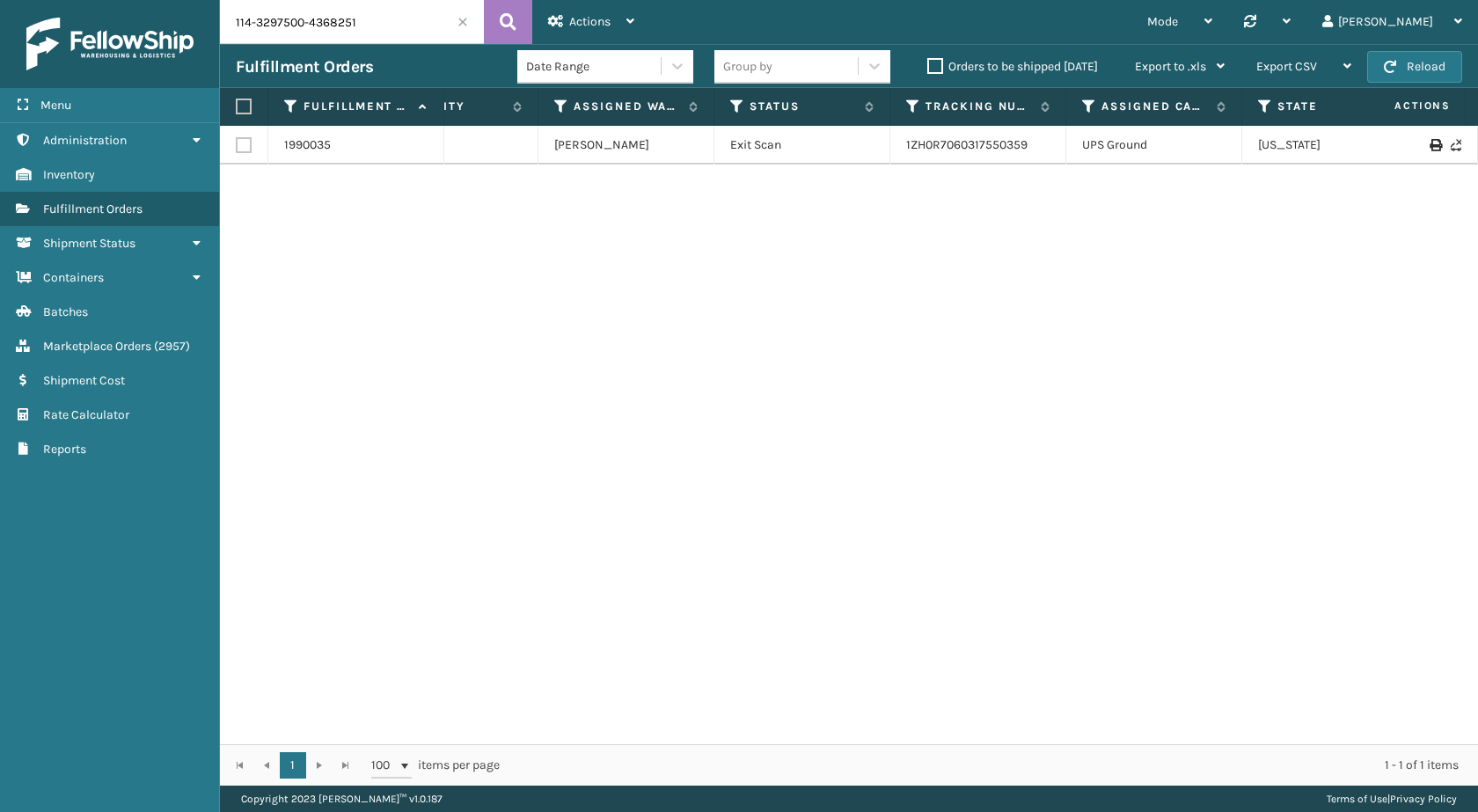
click at [1062, 323] on div "1990035 114-3297500-4368251 MIL-HK612-4-25 1 Milliard LV Exit Scan 1ZH0R7060317…" at bounding box center [850, 435] width 1259 height 619
drag, startPoint x: 1042, startPoint y: 166, endPoint x: 884, endPoint y: 147, distance: 159.1
click at [884, 147] on div "1990035 114-3297500-4368251 MIL-HK612-4-25 1 Milliard LV Exit Scan 1ZH0R7060317…" at bounding box center [850, 435] width 1259 height 619
click at [885, 135] on td "Exit Scan" at bounding box center [803, 145] width 176 height 38
drag, startPoint x: 892, startPoint y: 135, endPoint x: 1062, endPoint y: 147, distance: 170.4
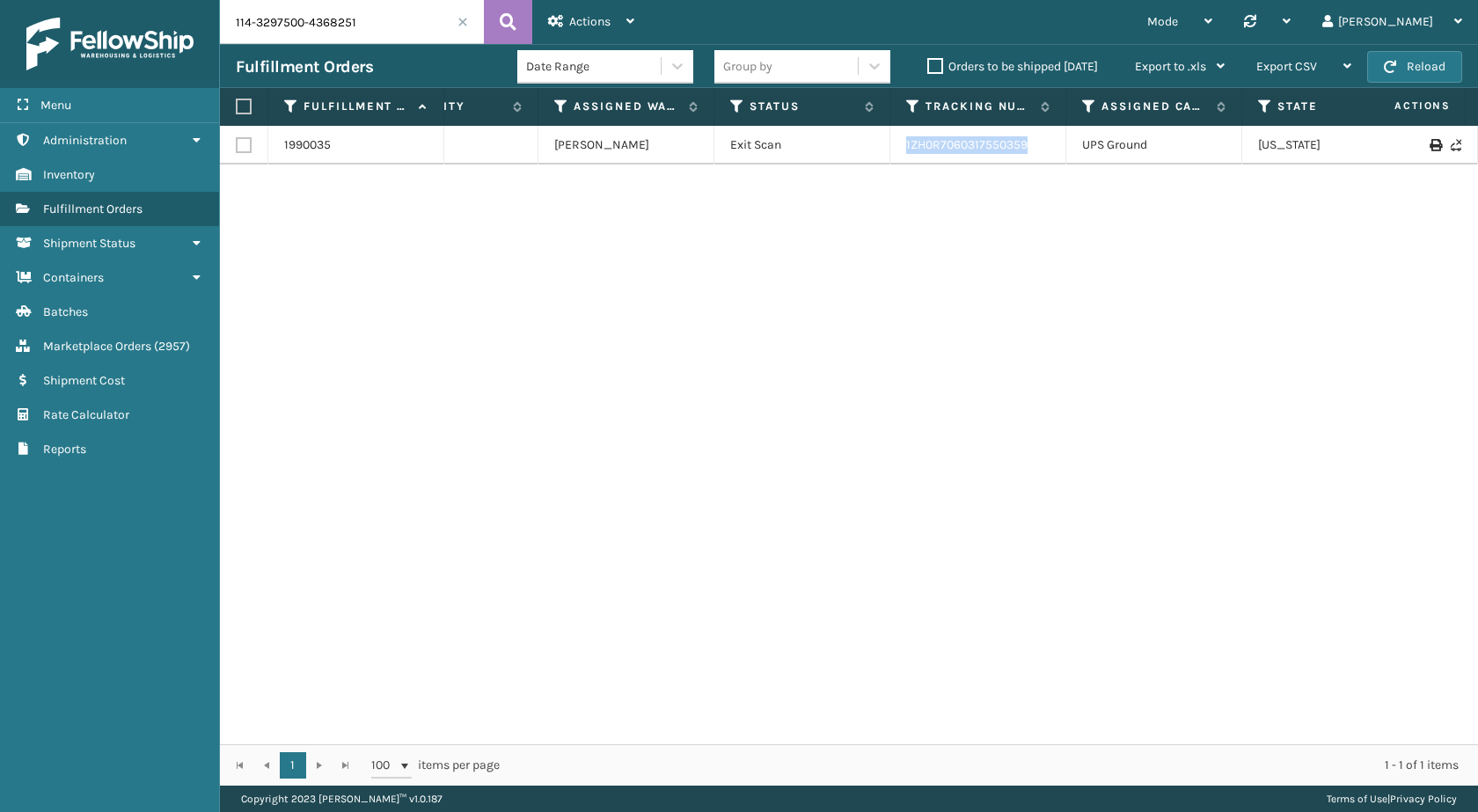
click at [1062, 147] on td "1ZH0R7060317550359" at bounding box center [979, 145] width 176 height 38
copy link "1ZH0R7060317550359"
click at [301, 14] on input "114-3297500-4368251" at bounding box center [352, 22] width 264 height 44
paste input "2-0248906-5481840"
click at [511, 24] on icon at bounding box center [508, 22] width 16 height 27
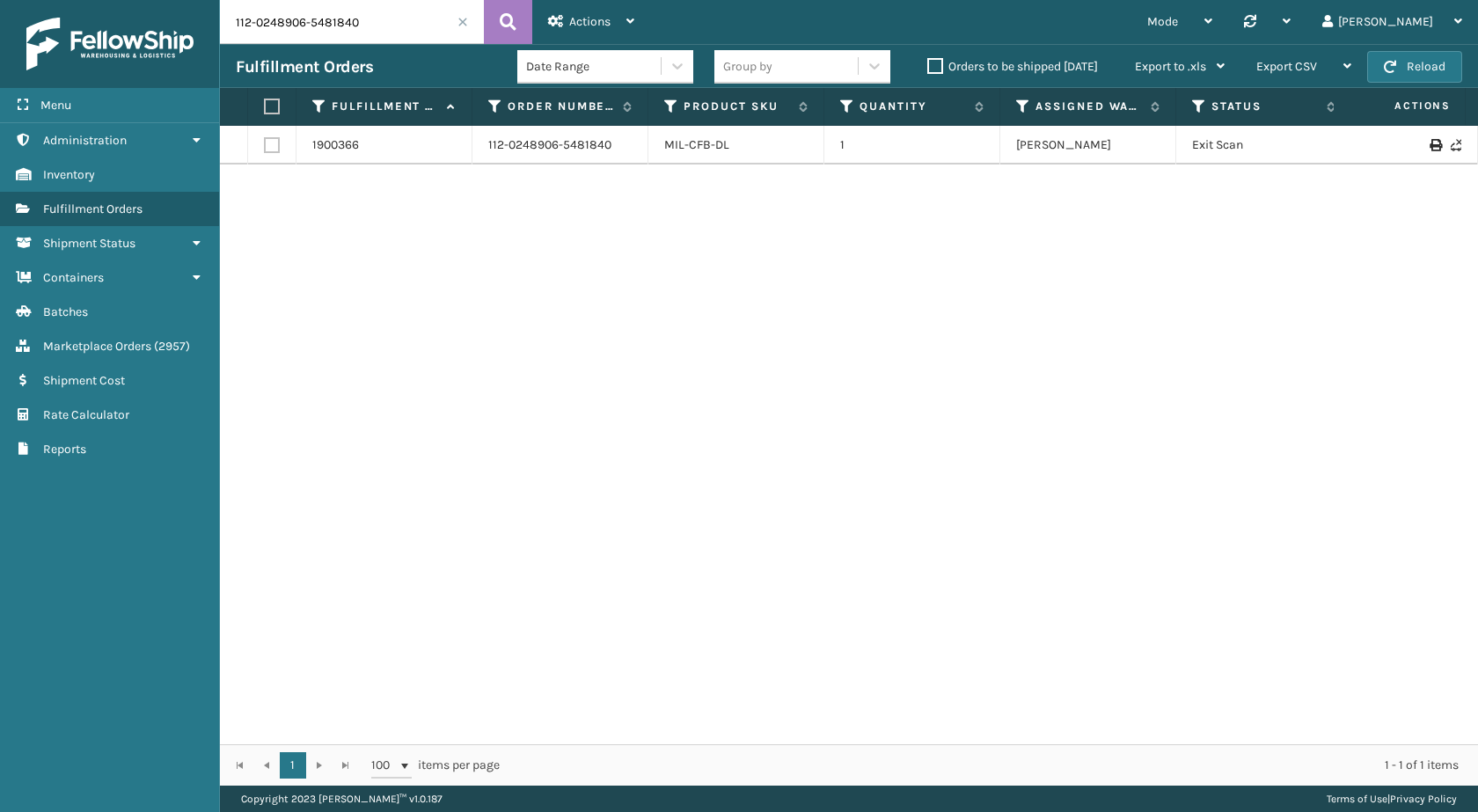
scroll to position [0, 431]
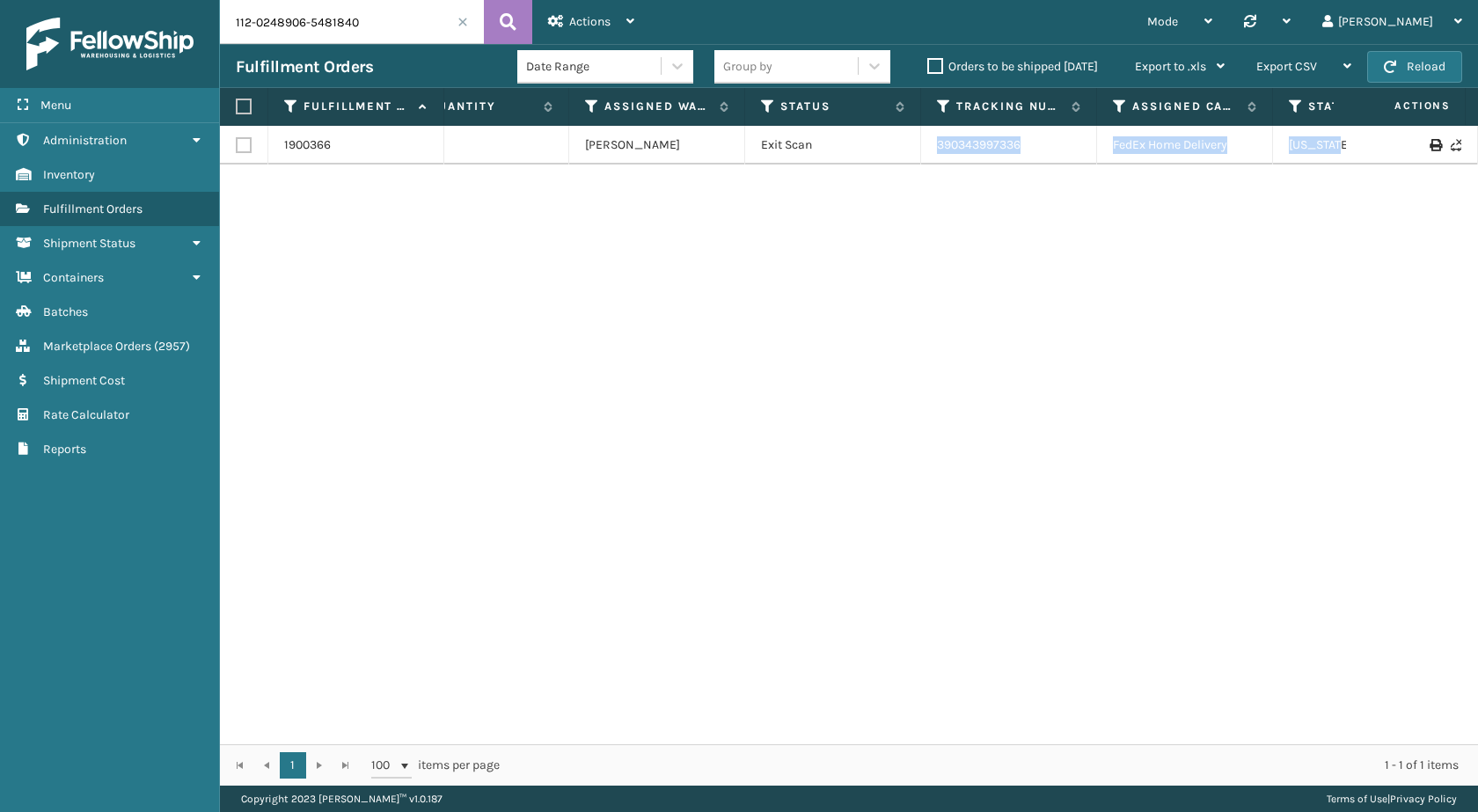
drag, startPoint x: 1276, startPoint y: 131, endPoint x: 1477, endPoint y: 160, distance: 203.1
click at [1477, 160] on div "1900366 112-0248906-5481840 MIL-CFB-DL 1 Milliard LV Exit Scan 390343997336 Fed…" at bounding box center [850, 435] width 1259 height 619
click at [1150, 356] on div "1900366 112-0248906-5481840 MIL-CFB-DL 1 Milliard LV Exit Scan 390343997336 Fed…" at bounding box center [850, 435] width 1259 height 619
drag, startPoint x: 1042, startPoint y: 152, endPoint x: 934, endPoint y: 153, distance: 108.0
click at [934, 153] on td "390343997336" at bounding box center [1010, 145] width 176 height 38
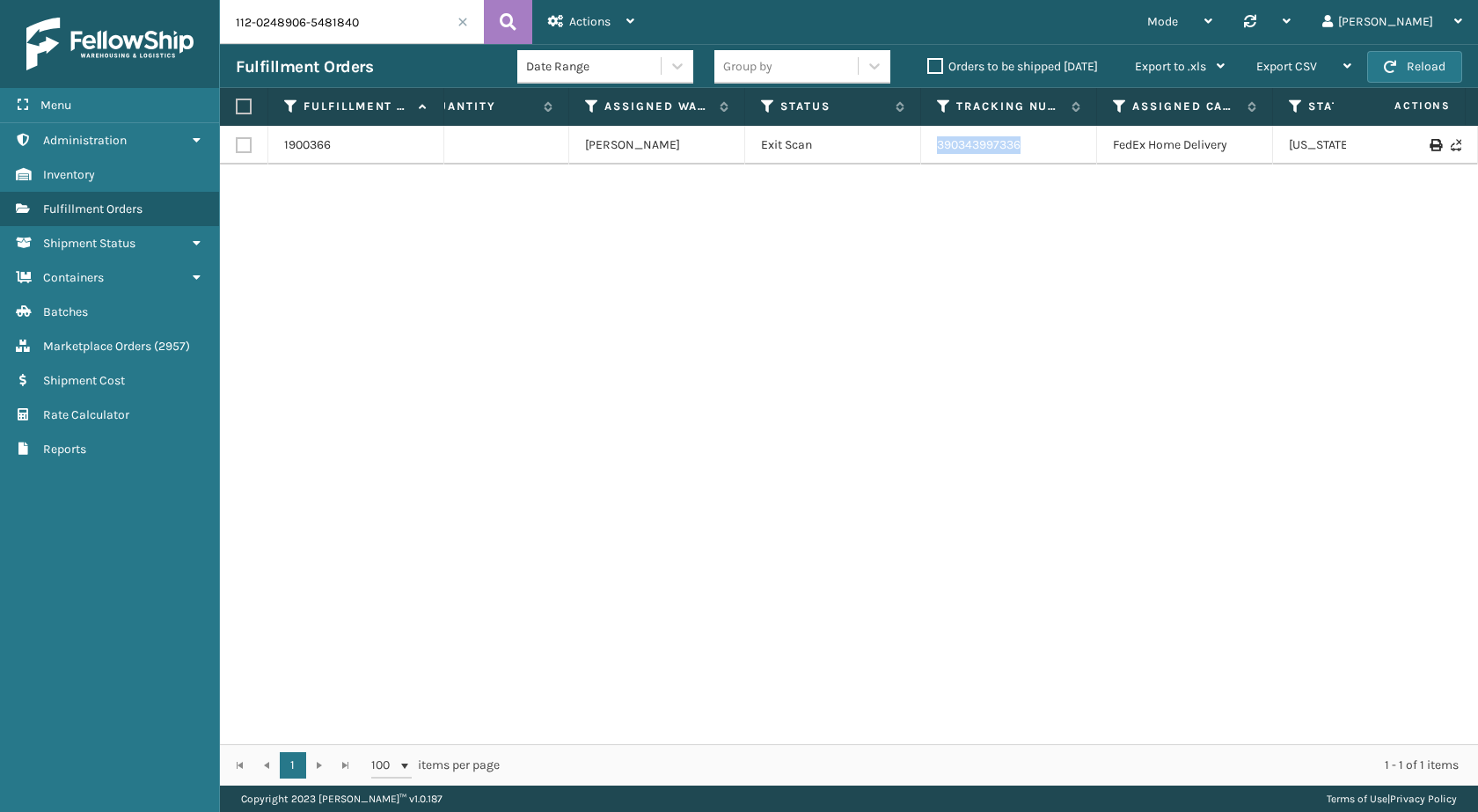
copy link "390343997336"
click at [319, 18] on input "112-0248906-5481840" at bounding box center [352, 22] width 264 height 44
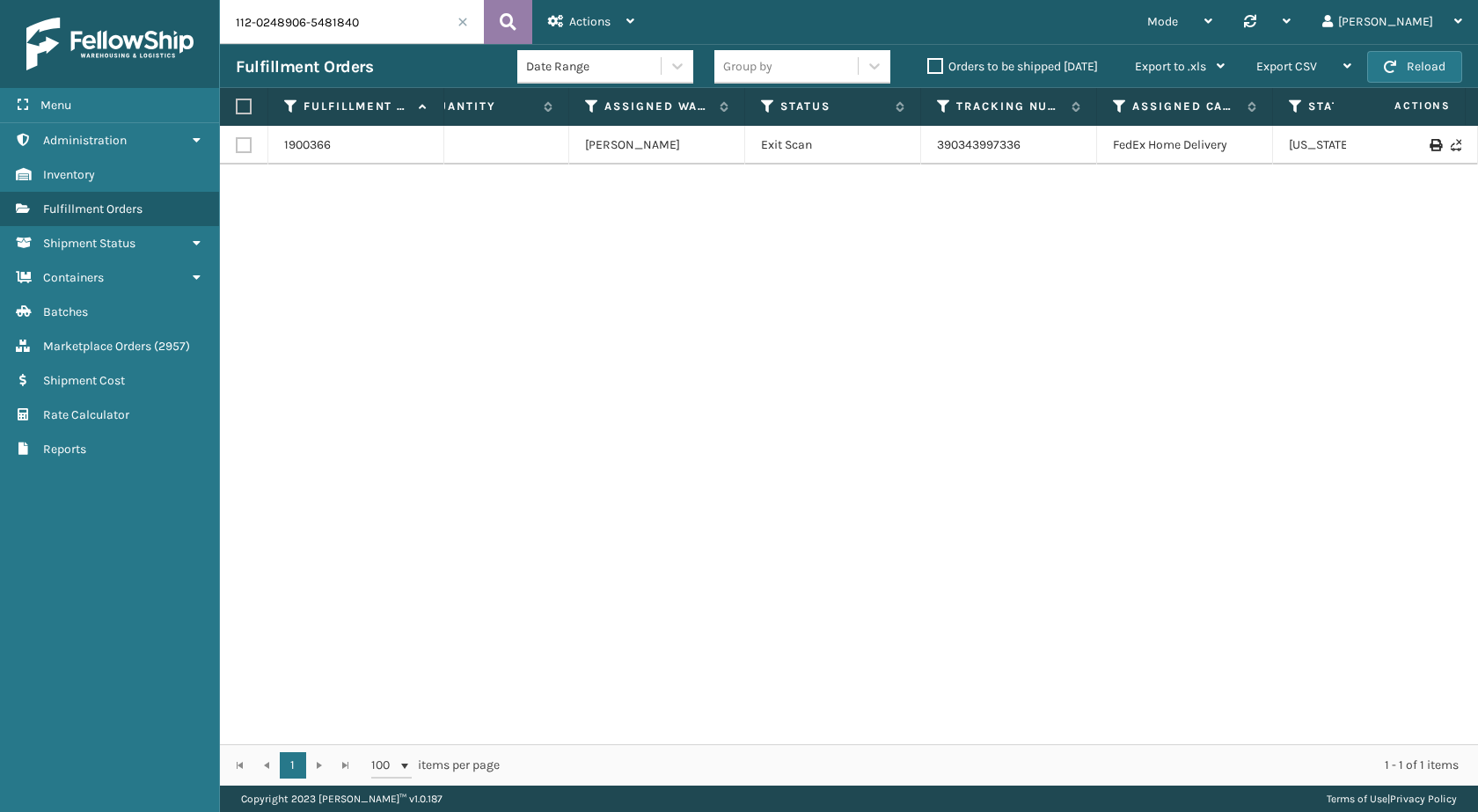
paste input "3-0496117-0637803"
click at [492, 24] on button at bounding box center [508, 22] width 49 height 44
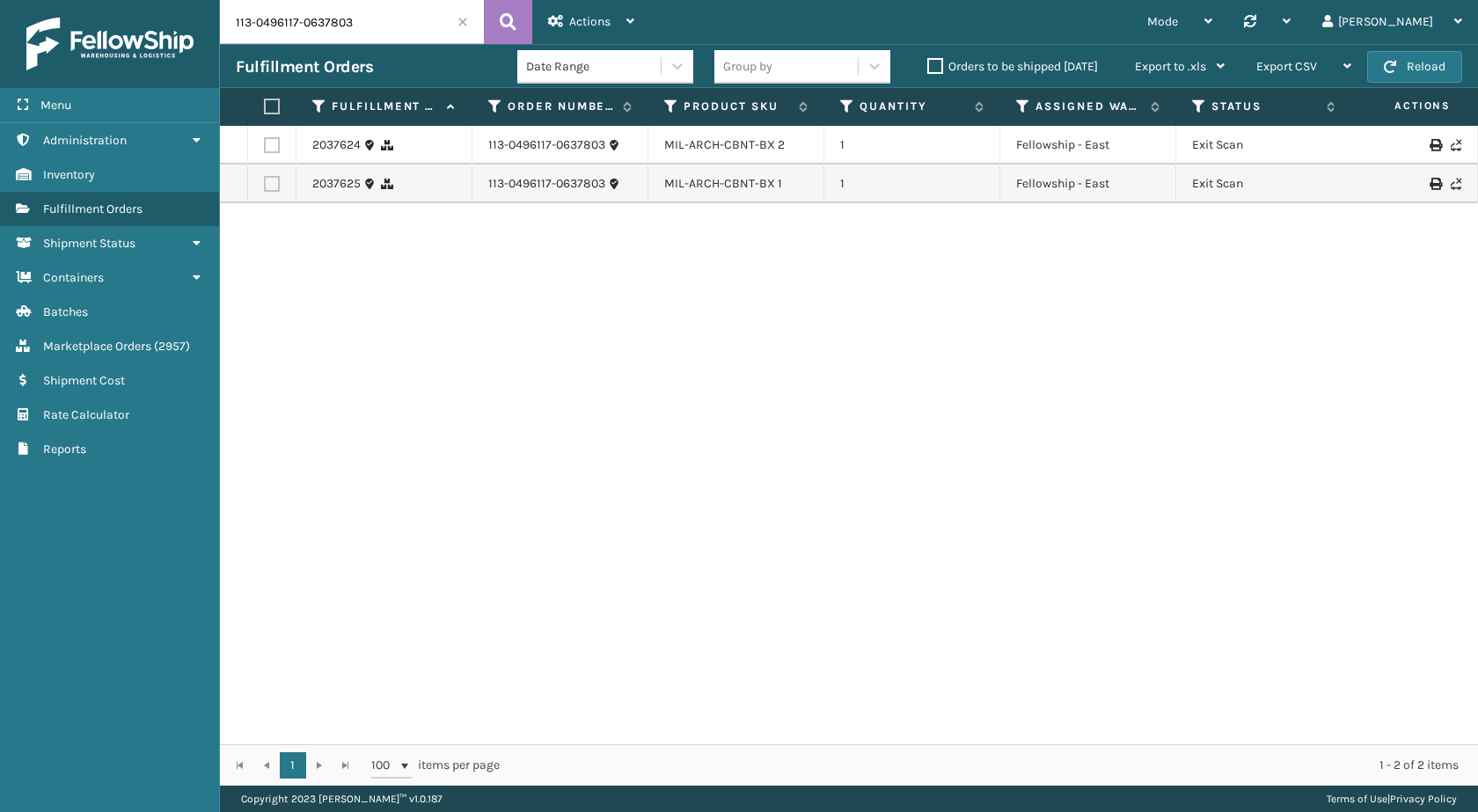
scroll to position [0, 216]
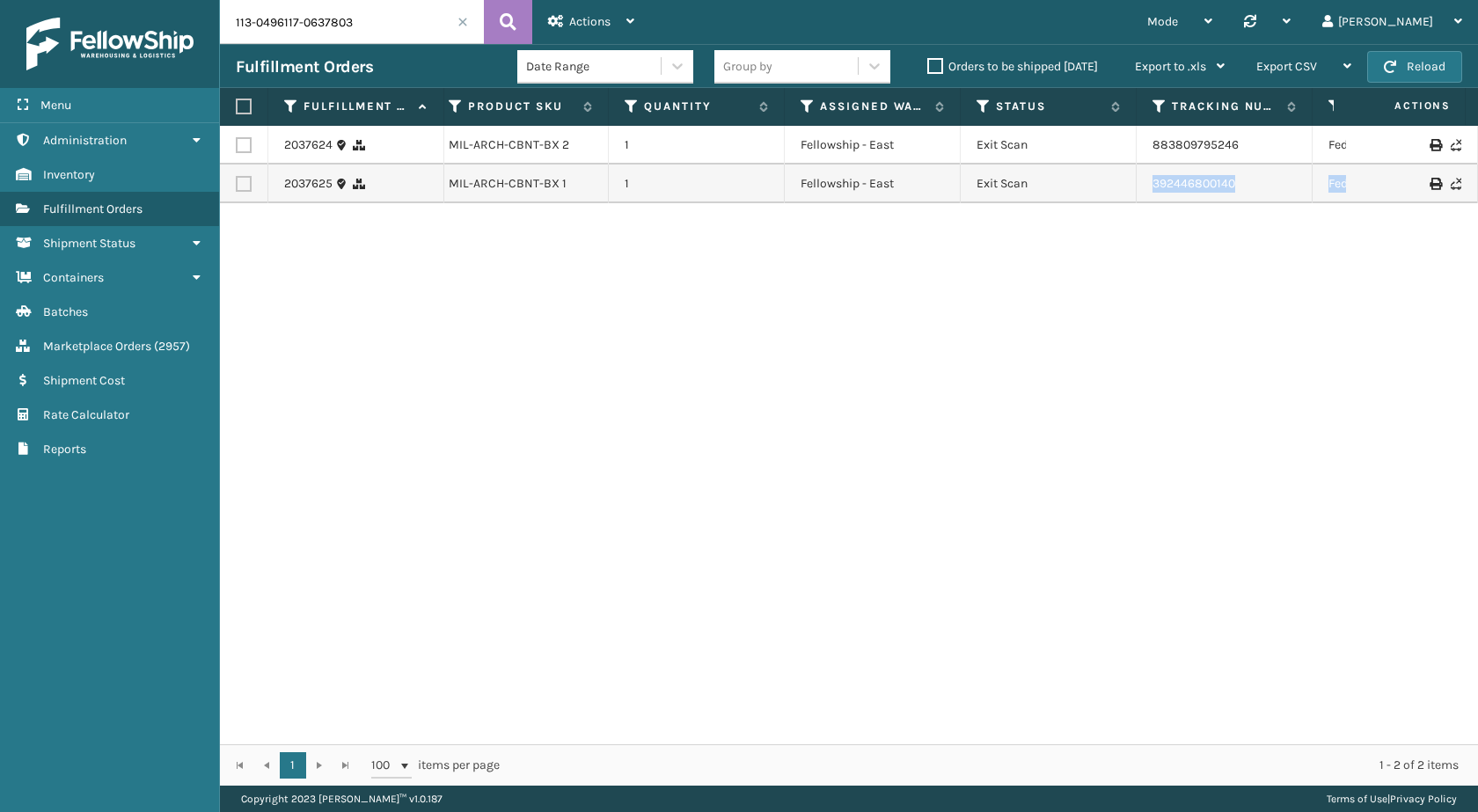
drag, startPoint x: 1286, startPoint y: 169, endPoint x: 1477, endPoint y: 170, distance: 191.0
click at [1477, 170] on div "2037624 113-0496117-0637803 MIL-ARCH-CBNT-BX 2 1 Fellowship - East Exit Scan 88…" at bounding box center [850, 435] width 1259 height 619
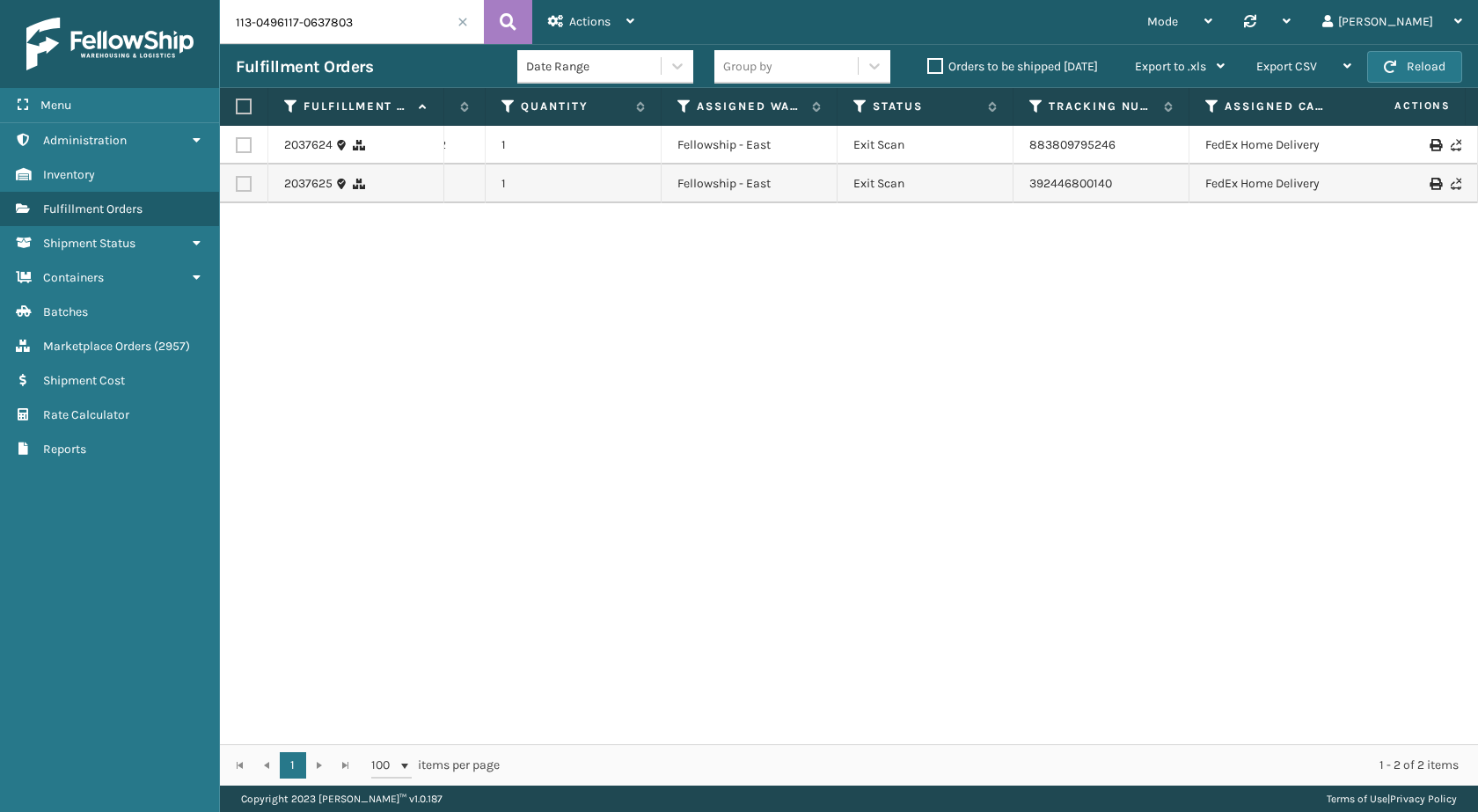
click at [1183, 261] on div "2037624 113-0496117-0637803 MIL-ARCH-CBNT-BX 2 1 Fellowship - East Exit Scan 88…" at bounding box center [850, 435] width 1259 height 619
drag, startPoint x: 1136, startPoint y: 139, endPoint x: 1018, endPoint y: 147, distance: 118.3
click at [1018, 147] on td "883809795246" at bounding box center [1102, 145] width 176 height 38
copy link "883809795246"
drag, startPoint x: 1194, startPoint y: 191, endPoint x: 994, endPoint y: 190, distance: 200.0
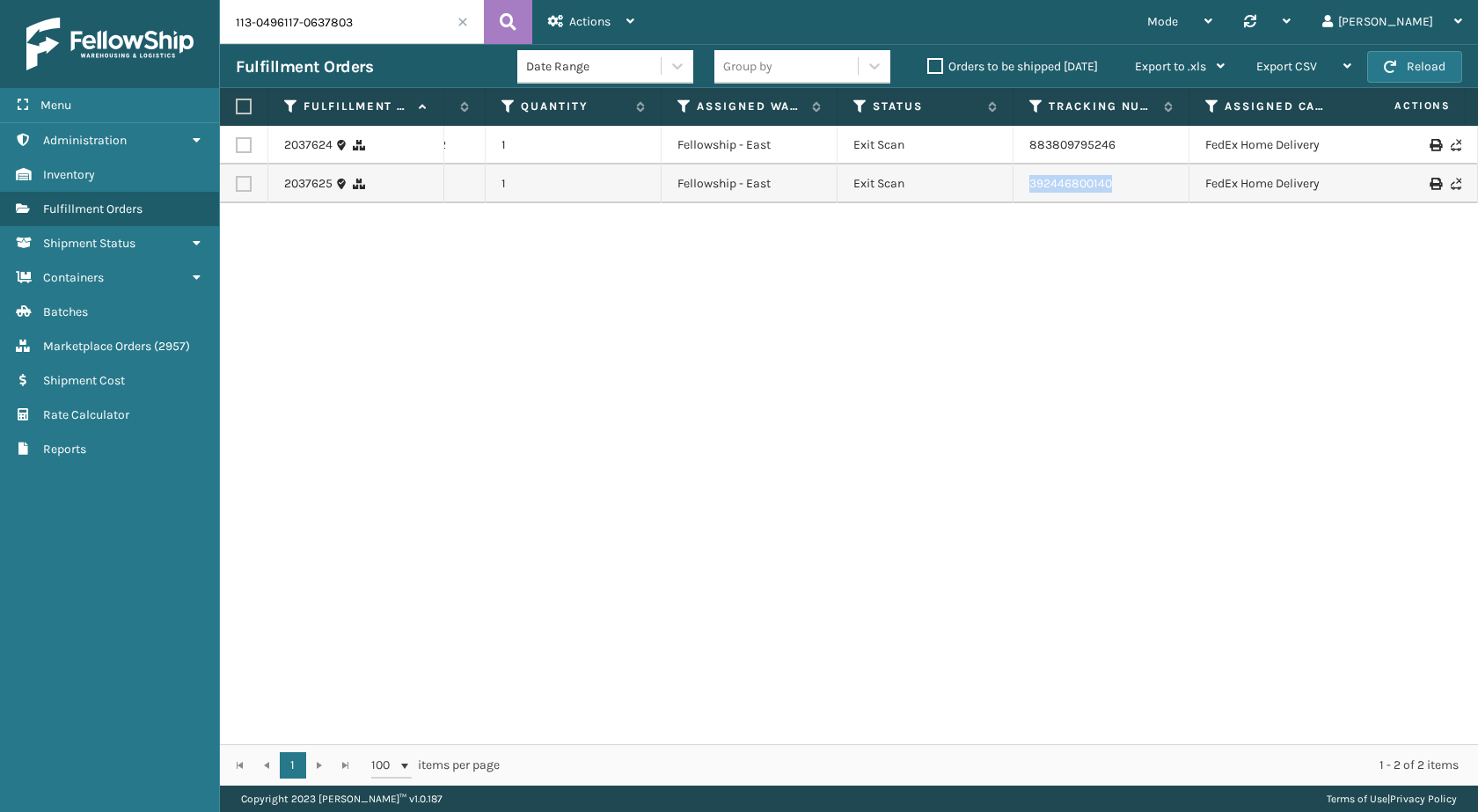
click at [994, 190] on tr "2037625 113-0496117-0637803 MIL-ARCH-CBNT-BX 1 1 Fellowship - East Exit Scan 39…" at bounding box center [865, 184] width 1968 height 38
click at [286, 22] on input "113-0496117-0637803" at bounding box center [352, 22] width 264 height 44
paste input "4-3302305-2213816"
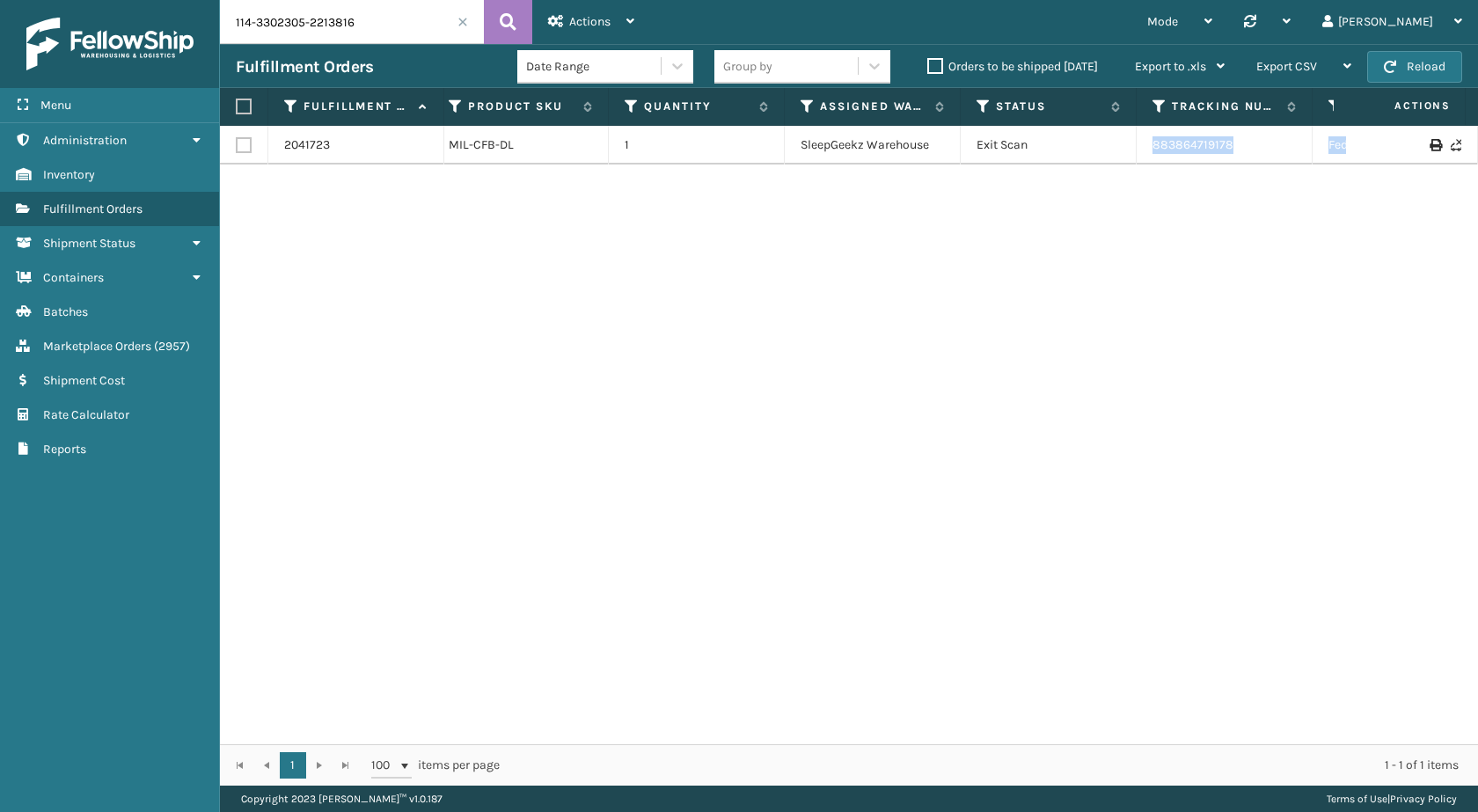
scroll to position [0, 431]
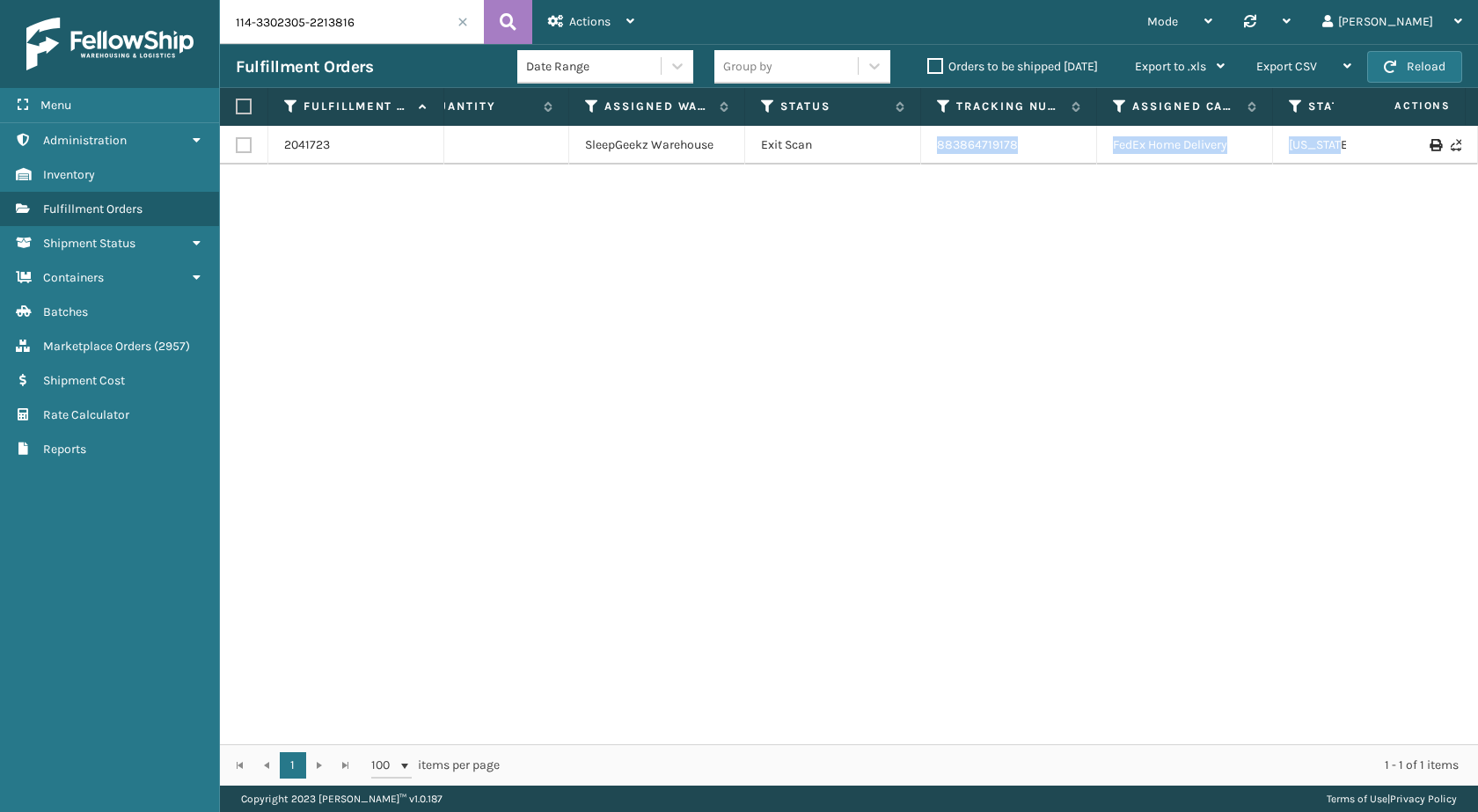
drag, startPoint x: 1247, startPoint y: 141, endPoint x: 1477, endPoint y: 141, distance: 230.0
click at [1477, 141] on div "2041723 114-3302305-2213816 MIL-CFB-DL 1 SleepGeekz Warehouse Exit Scan 8838647…" at bounding box center [850, 435] width 1259 height 619
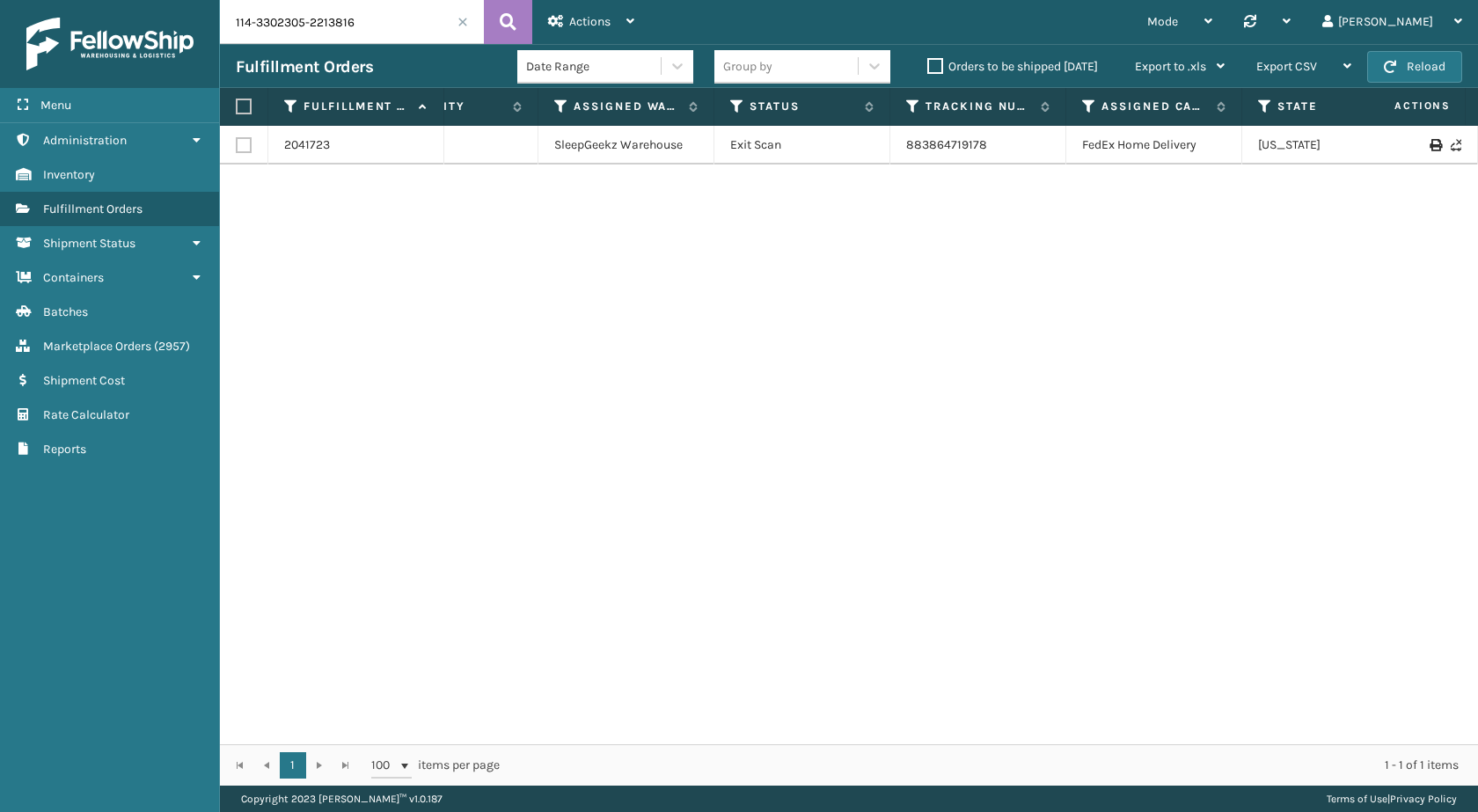
click at [1000, 347] on div "2041723 114-3302305-2213816 MIL-CFB-DL 1 SleepGeekz Warehouse Exit Scan 8838647…" at bounding box center [850, 435] width 1259 height 619
drag, startPoint x: 986, startPoint y: 150, endPoint x: 901, endPoint y: 156, distance: 85.2
click at [901, 156] on td "883864719178" at bounding box center [979, 145] width 176 height 38
click at [393, 0] on input "114-3302305-2213816" at bounding box center [352, 22] width 264 height 44
paste input "2-0194959-1796264:"
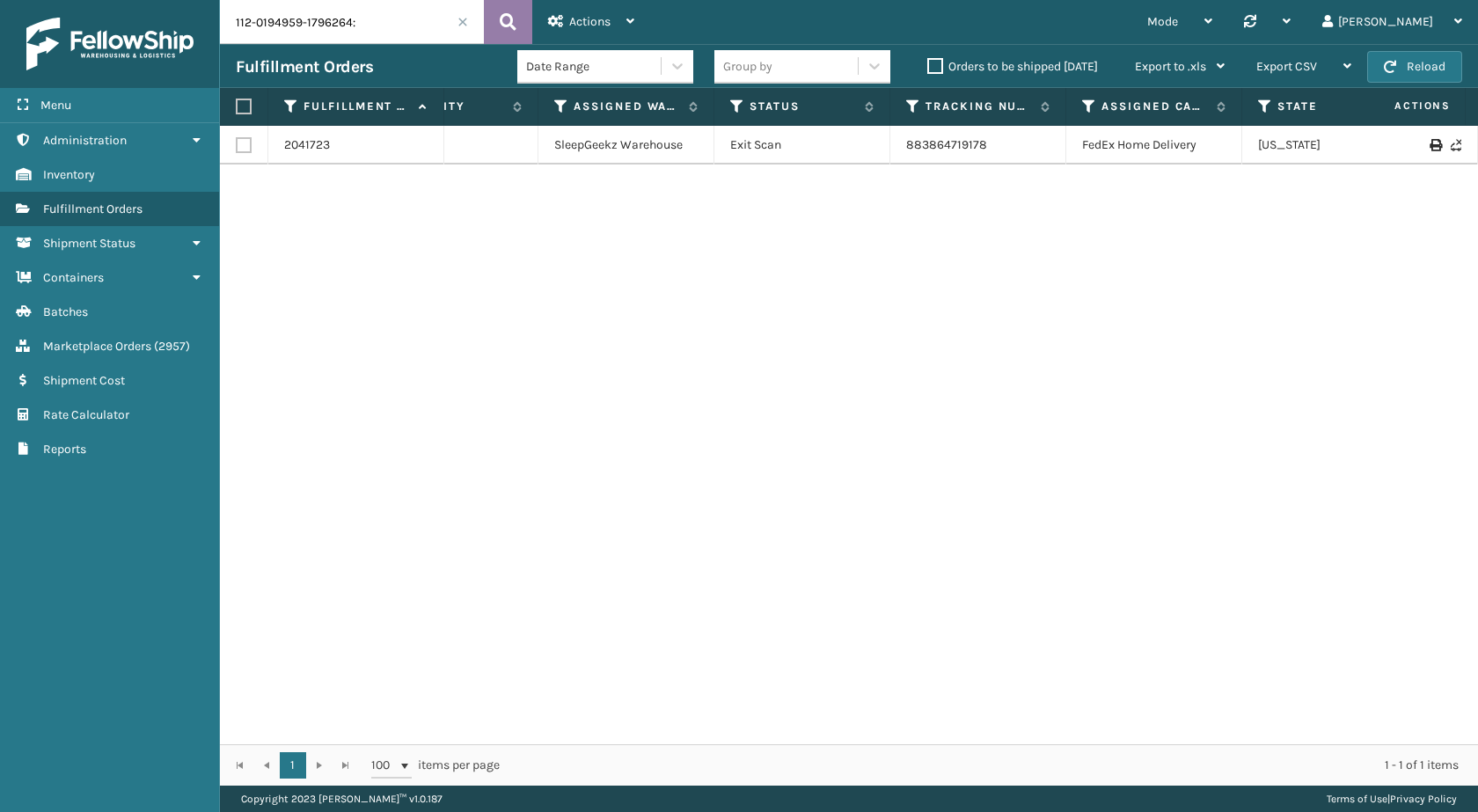
click at [510, 18] on icon at bounding box center [508, 22] width 16 height 27
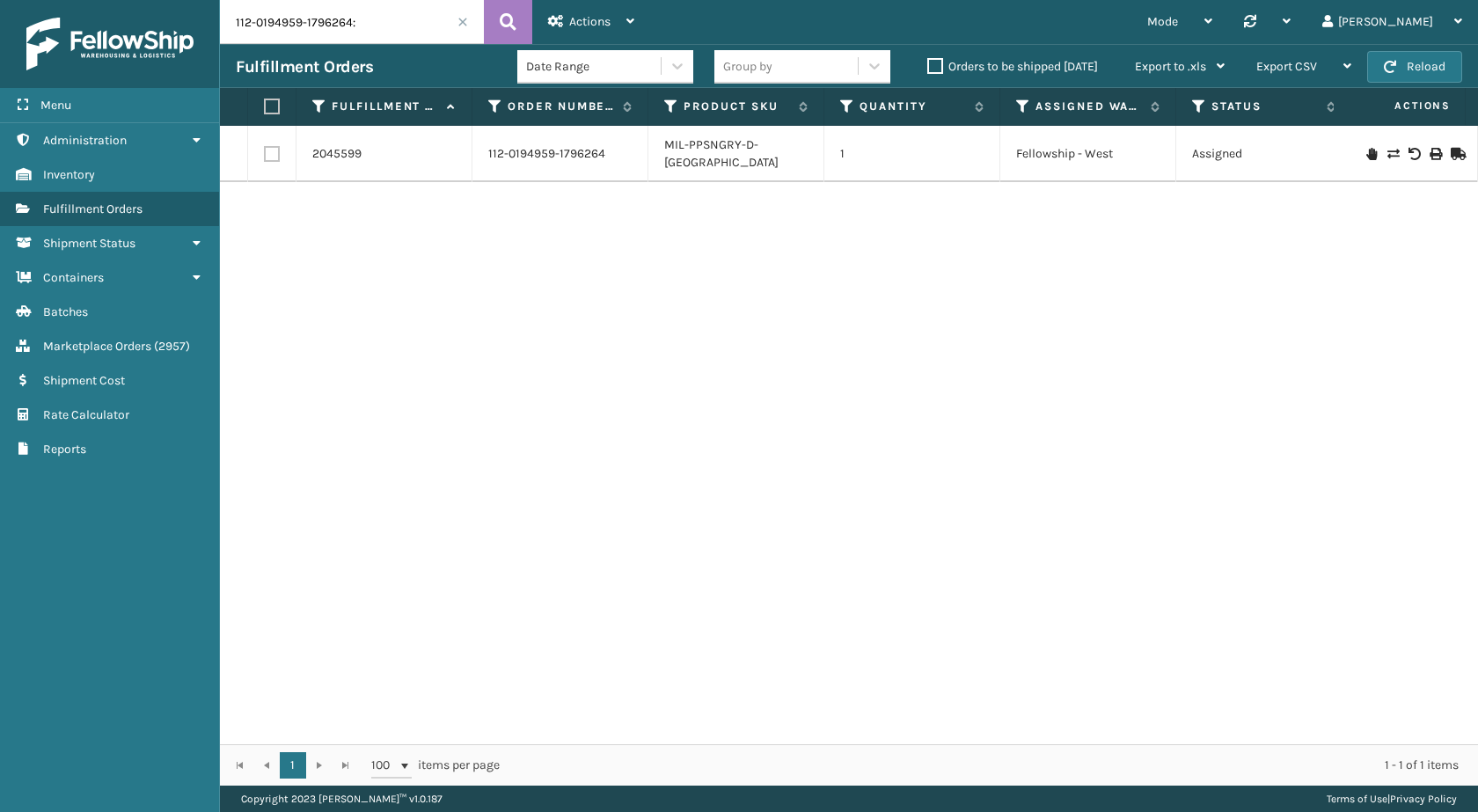
click at [423, 27] on input "112-0194959-1796264:" at bounding box center [352, 22] width 264 height 44
type input "112-0194959-1796264"
click at [518, 14] on button at bounding box center [508, 22] width 49 height 44
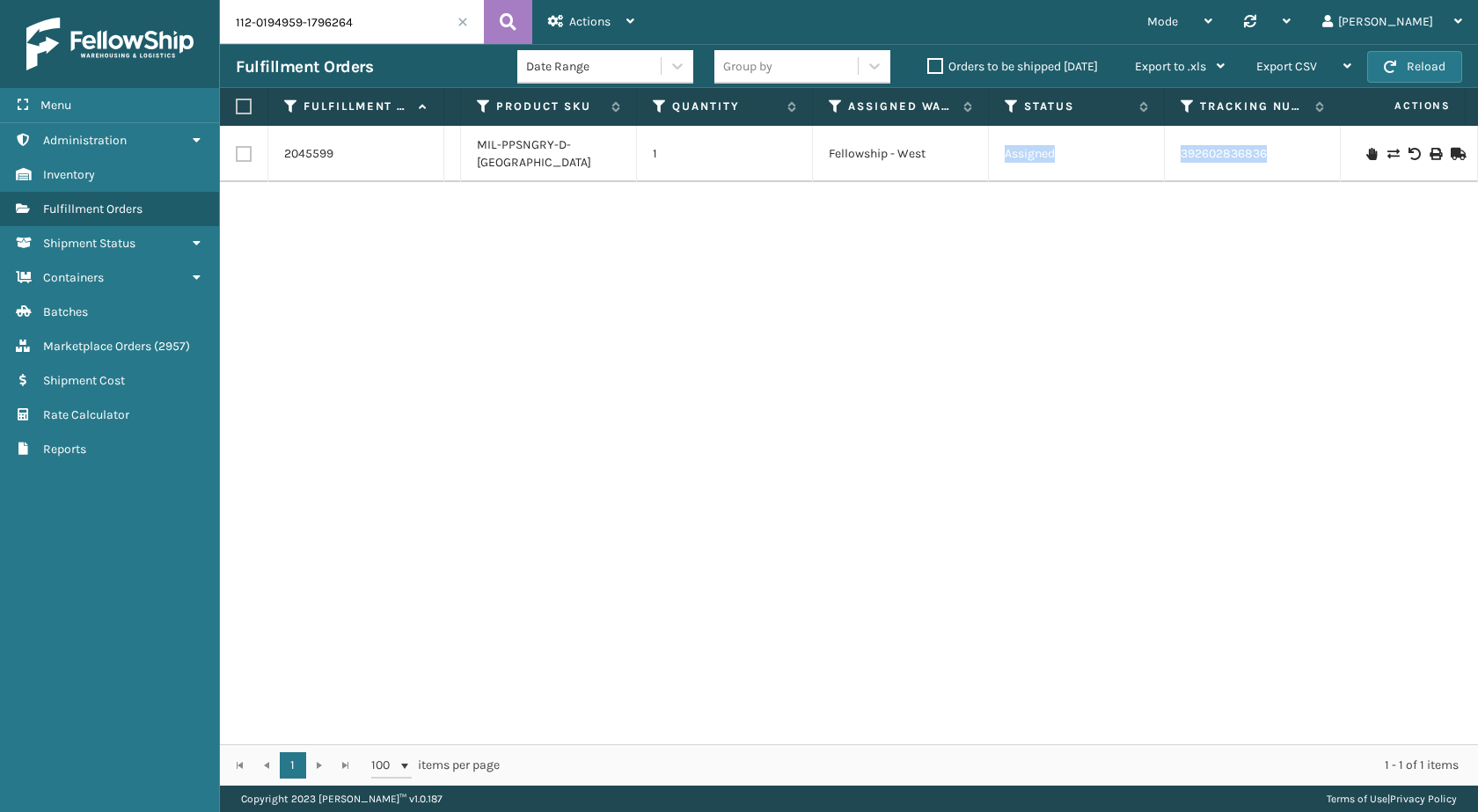
scroll to position [0, 434]
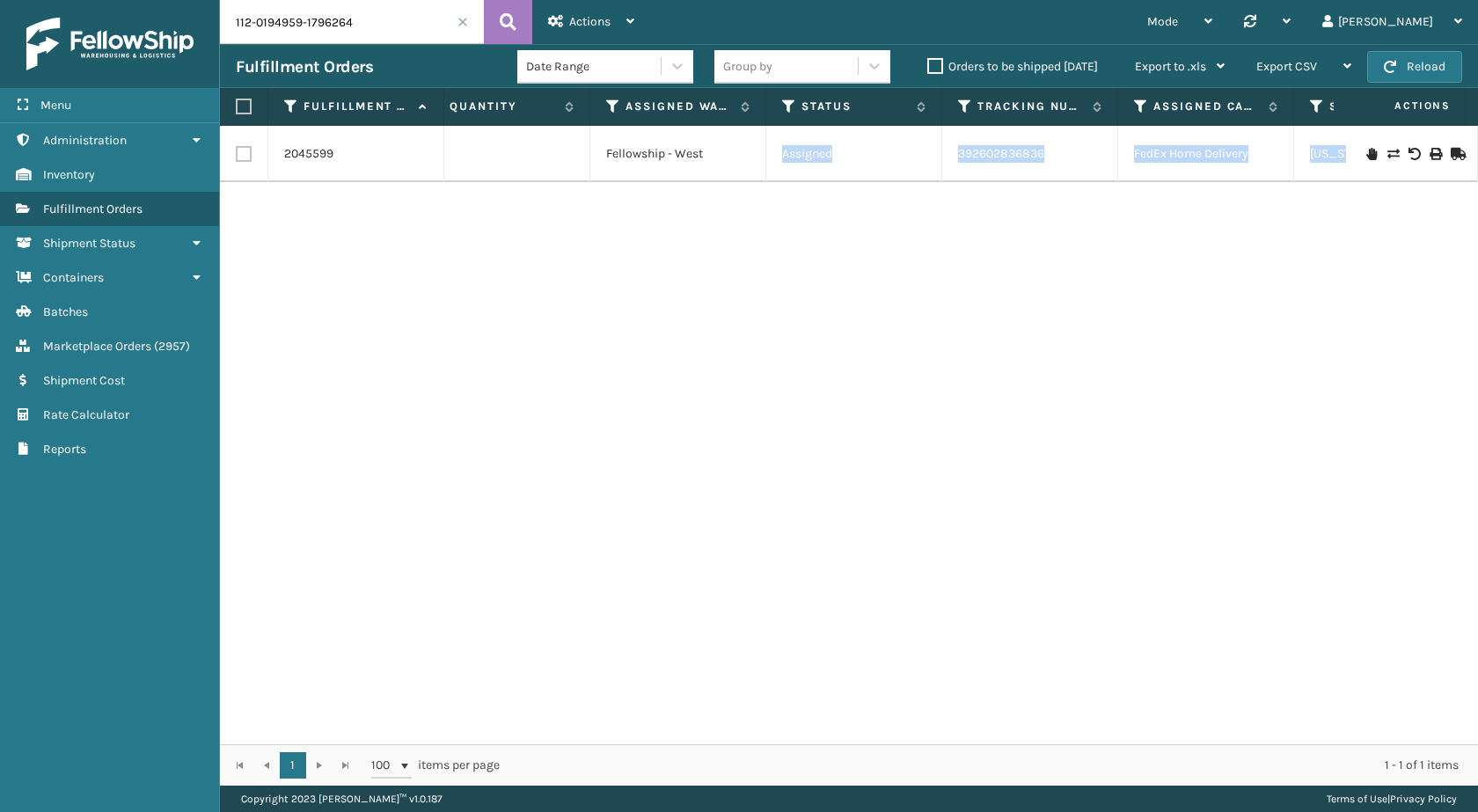
drag, startPoint x: 1189, startPoint y: 147, endPoint x: 1477, endPoint y: 148, distance: 288.0
click at [1477, 148] on div "2045599 112-0194959-1796264 MIL-PPSNGRY-D-TN 1 Fellowship - West Assigned 39260…" at bounding box center [850, 435] width 1259 height 619
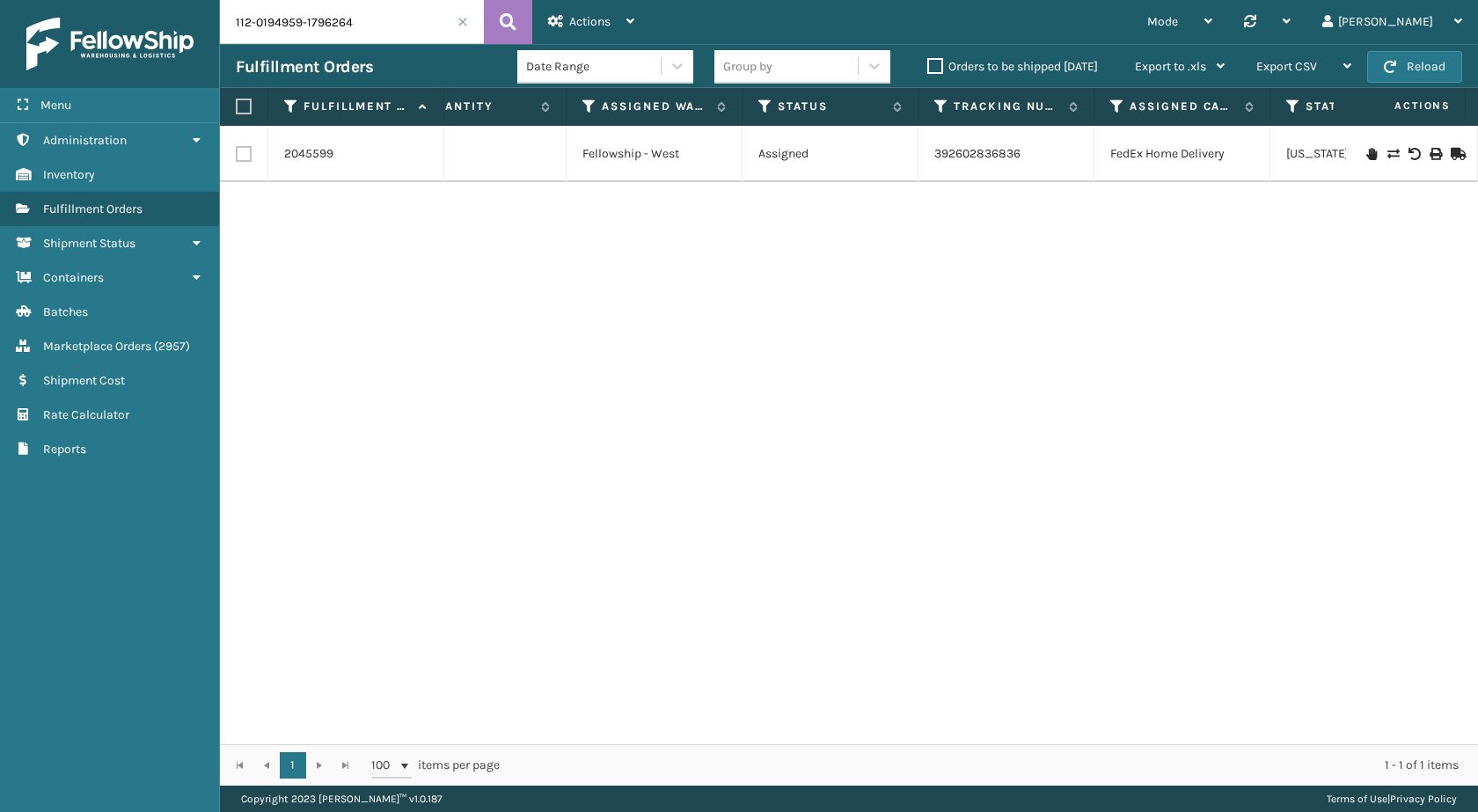
click at [1156, 280] on div "2045599 112-0194959-1796264 MIL-PPSNGRY-D-TN 1 Fellowship - West Assigned 39260…" at bounding box center [850, 435] width 1259 height 619
drag, startPoint x: 1024, startPoint y: 149, endPoint x: 919, endPoint y: 149, distance: 105.0
click at [919, 149] on td "392602836836" at bounding box center [1007, 153] width 176 height 56
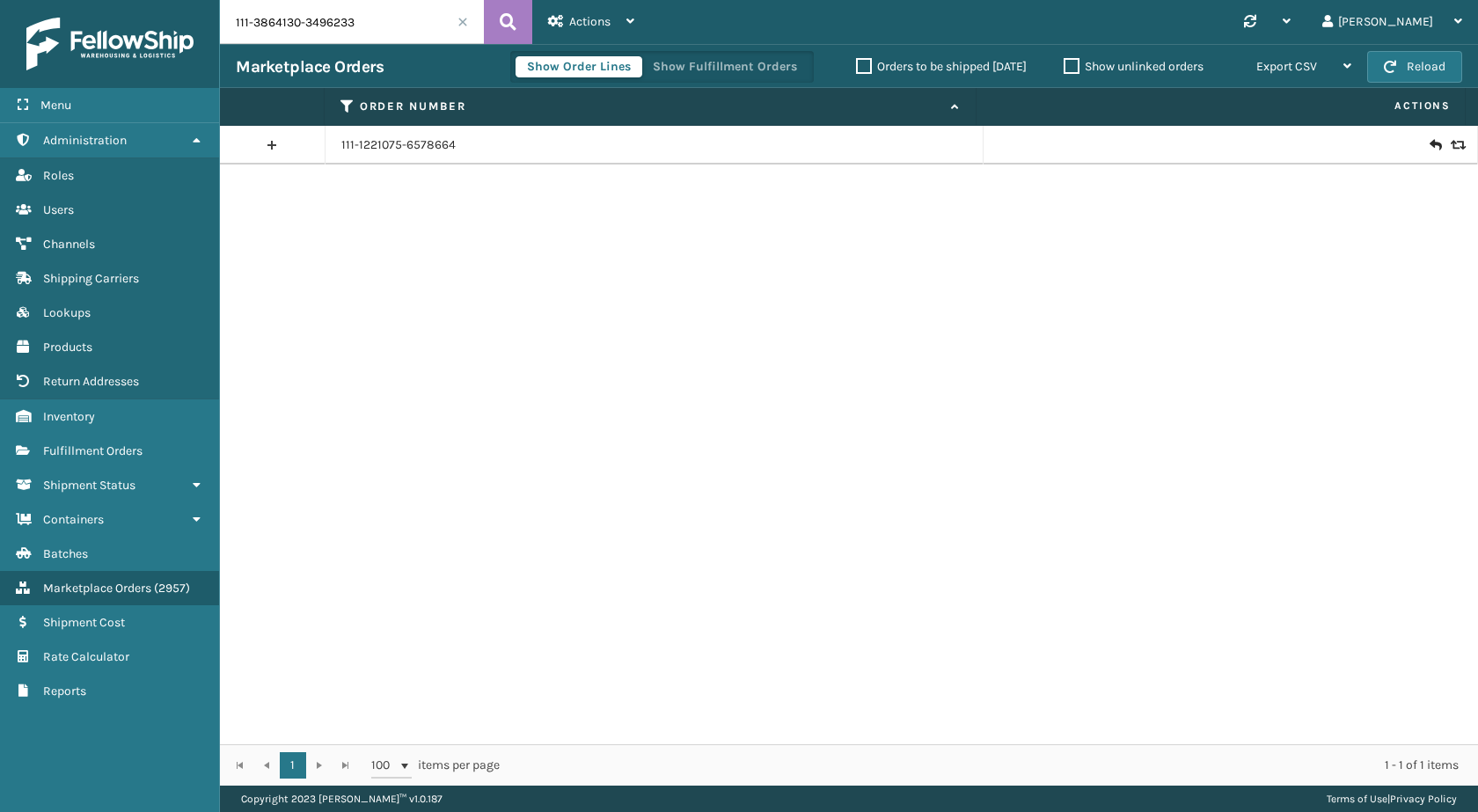
click at [470, 16] on input "111-3864130-3496233" at bounding box center [352, 22] width 264 height 44
type input "111-3864130-3496233"
click at [510, 11] on icon at bounding box center [508, 22] width 16 height 27
click at [1430, 147] on icon at bounding box center [1435, 145] width 11 height 17
